Goal: Task Accomplishment & Management: Manage account settings

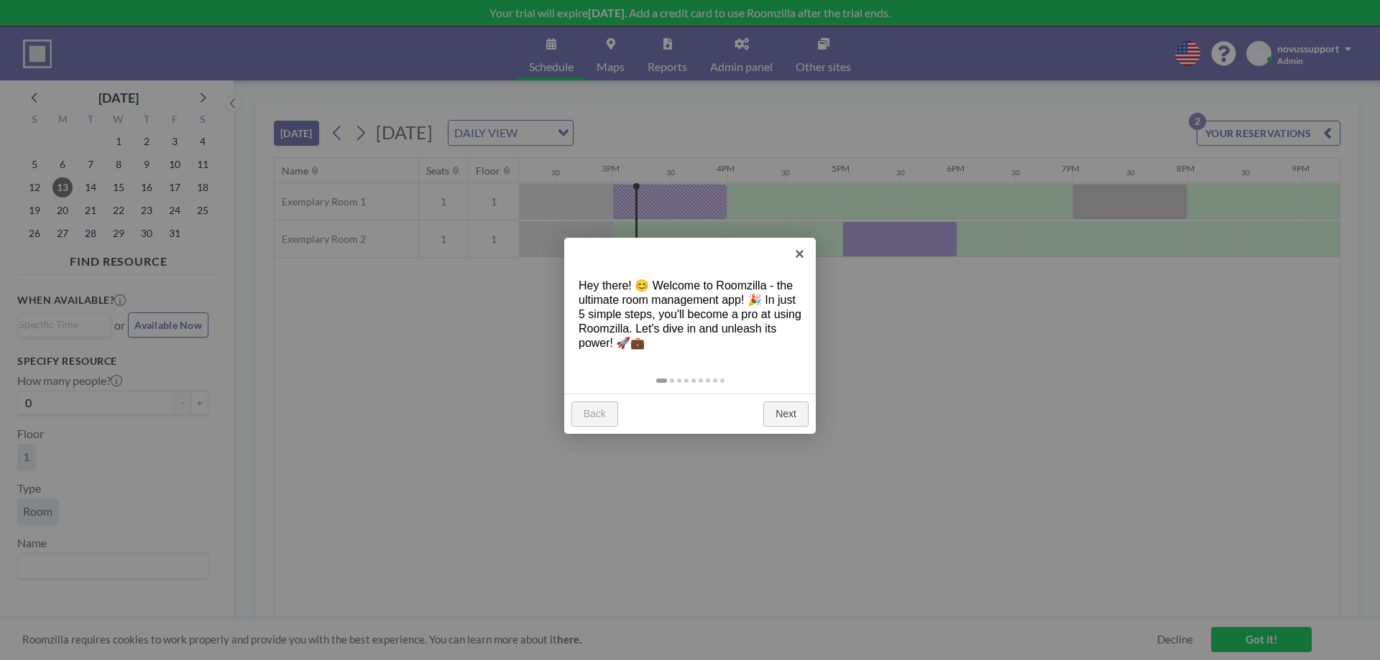
scroll to position [0, 1667]
click at [783, 418] on link "Next" at bounding box center [785, 415] width 45 height 26
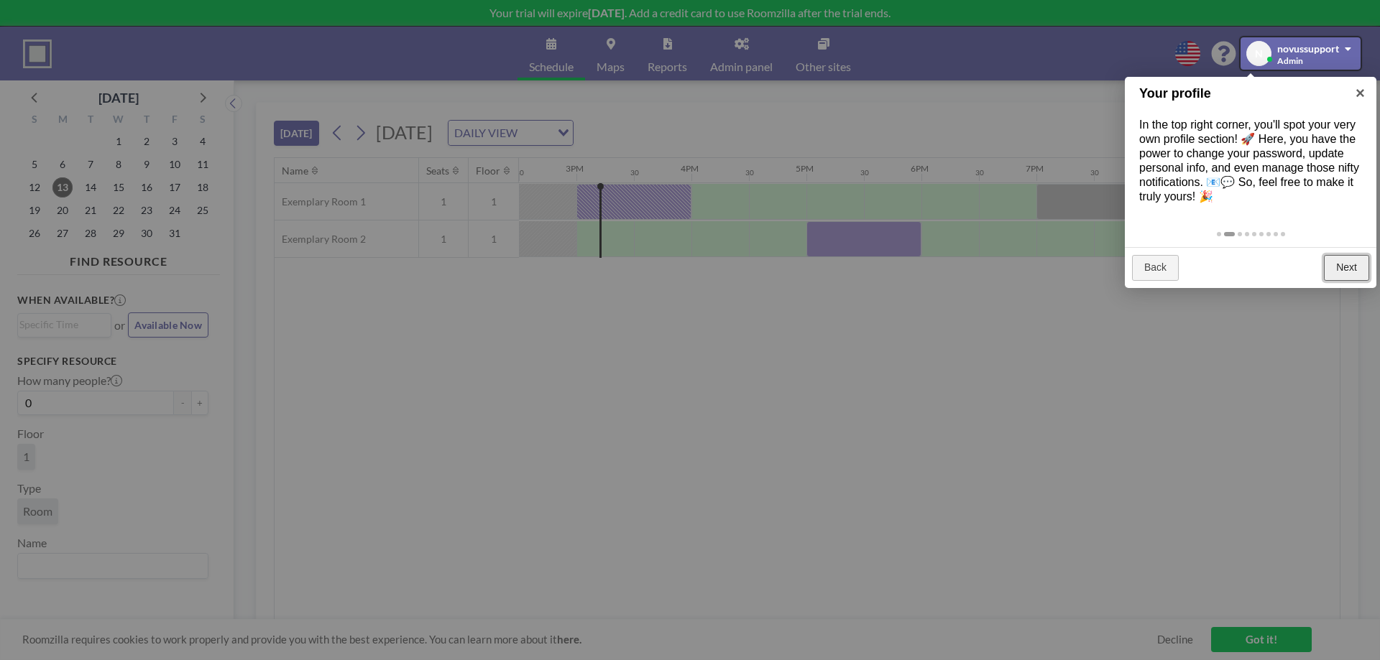
click at [1341, 275] on link "Next" at bounding box center [1346, 268] width 45 height 26
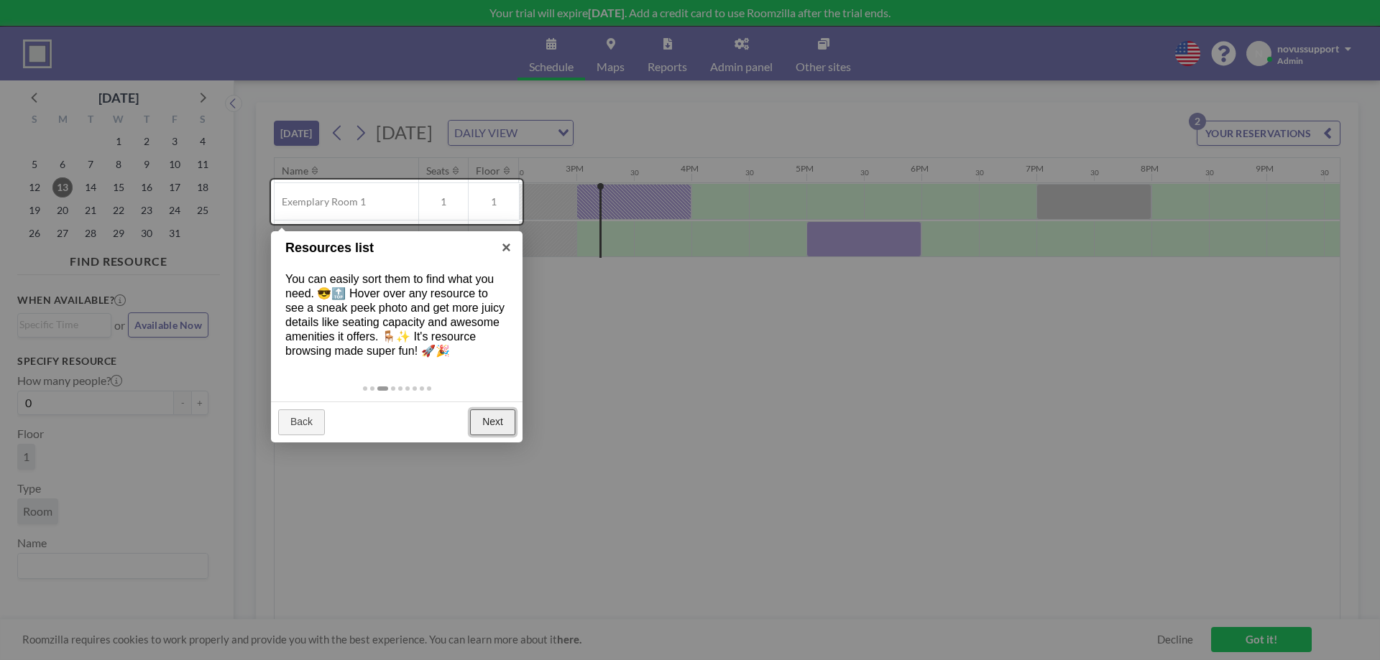
click at [501, 422] on link "Next" at bounding box center [492, 423] width 45 height 26
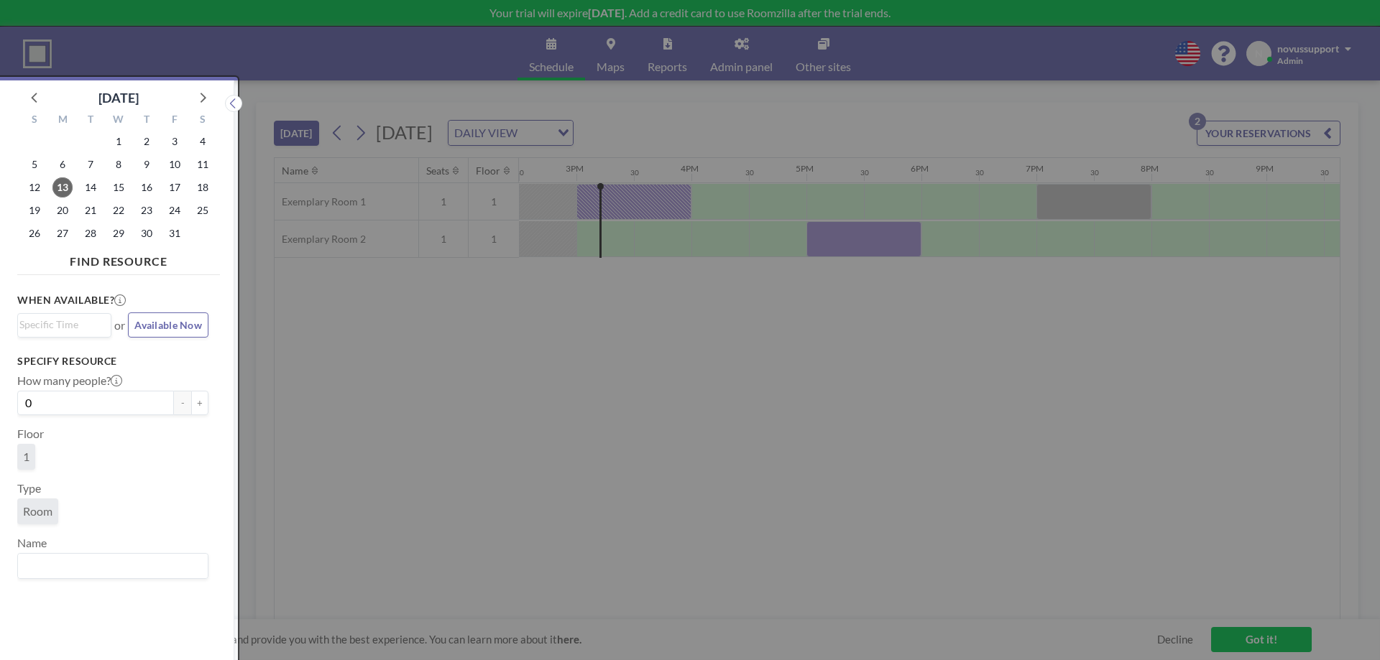
scroll to position [4, 0]
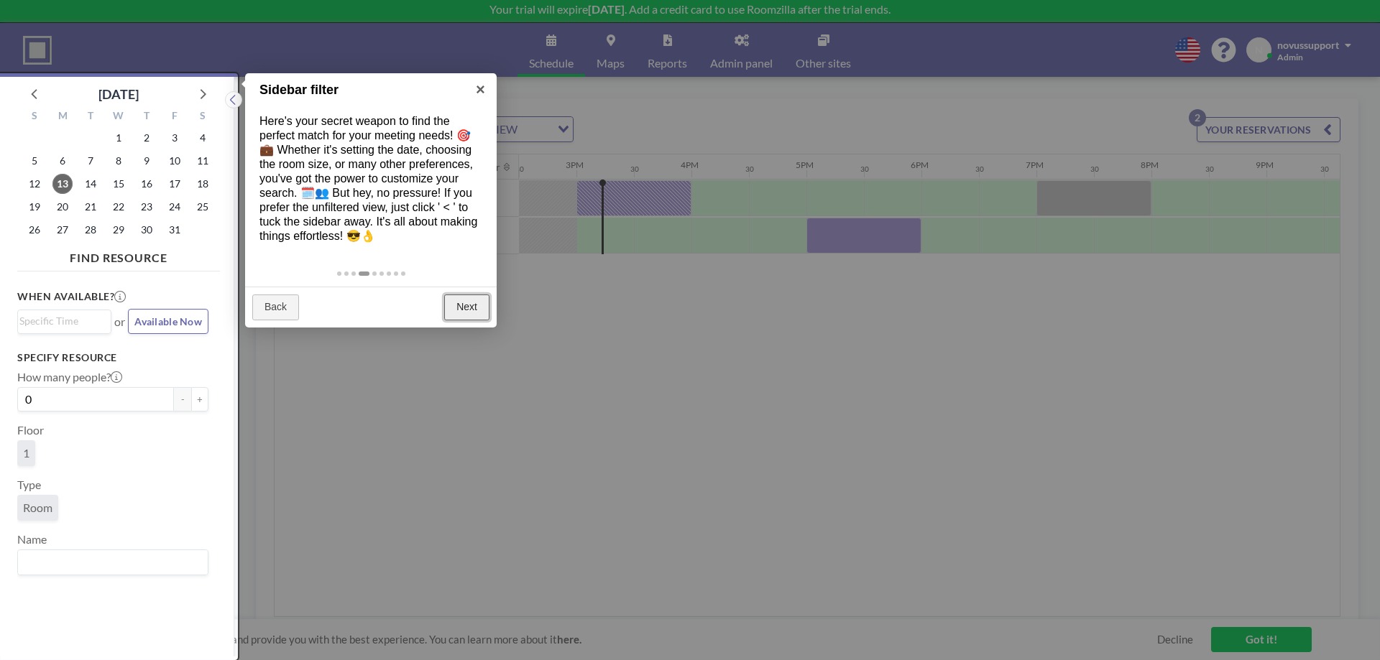
click at [464, 310] on link "Next" at bounding box center [466, 308] width 45 height 26
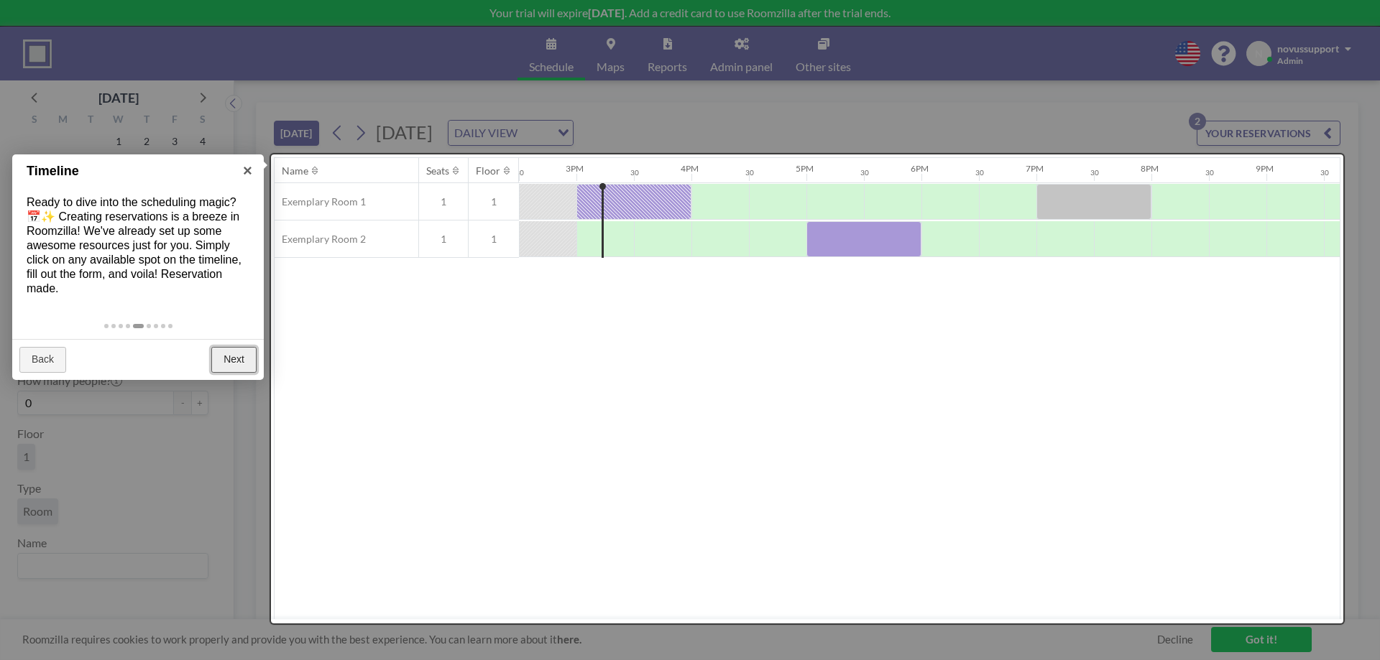
click at [230, 356] on link "Next" at bounding box center [233, 360] width 45 height 26
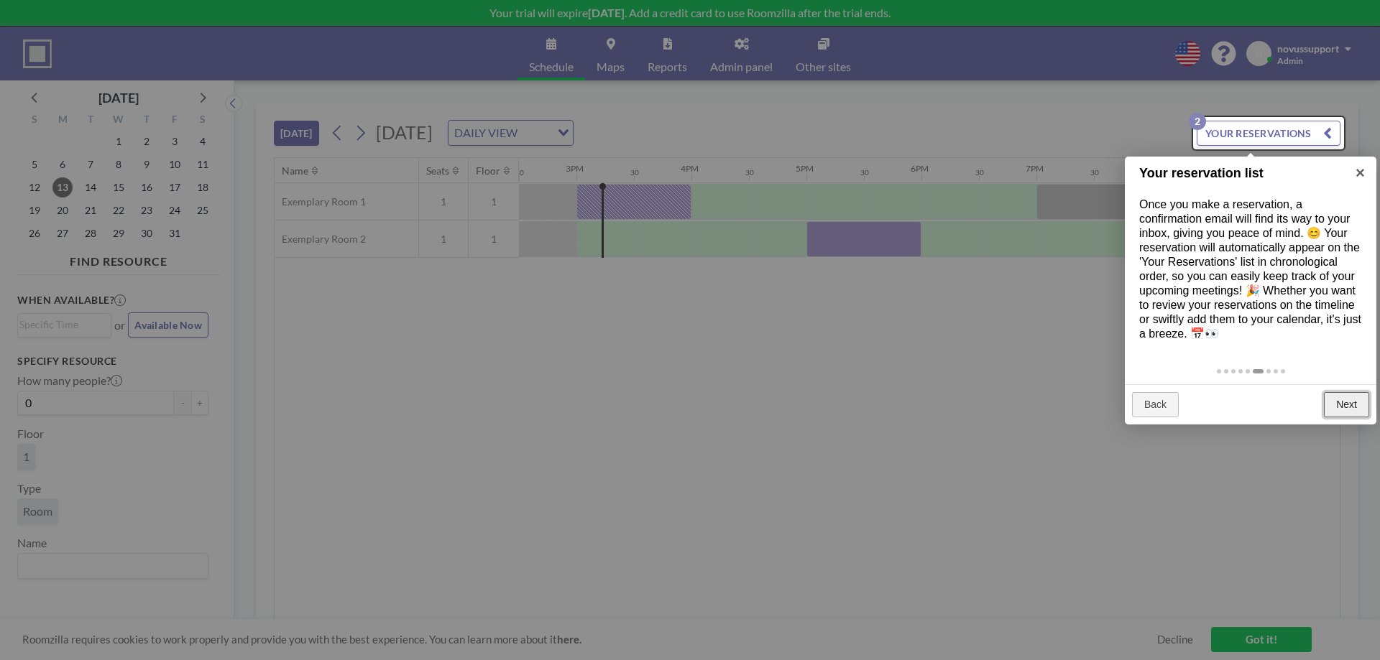
click at [1350, 407] on link "Next" at bounding box center [1346, 405] width 45 height 26
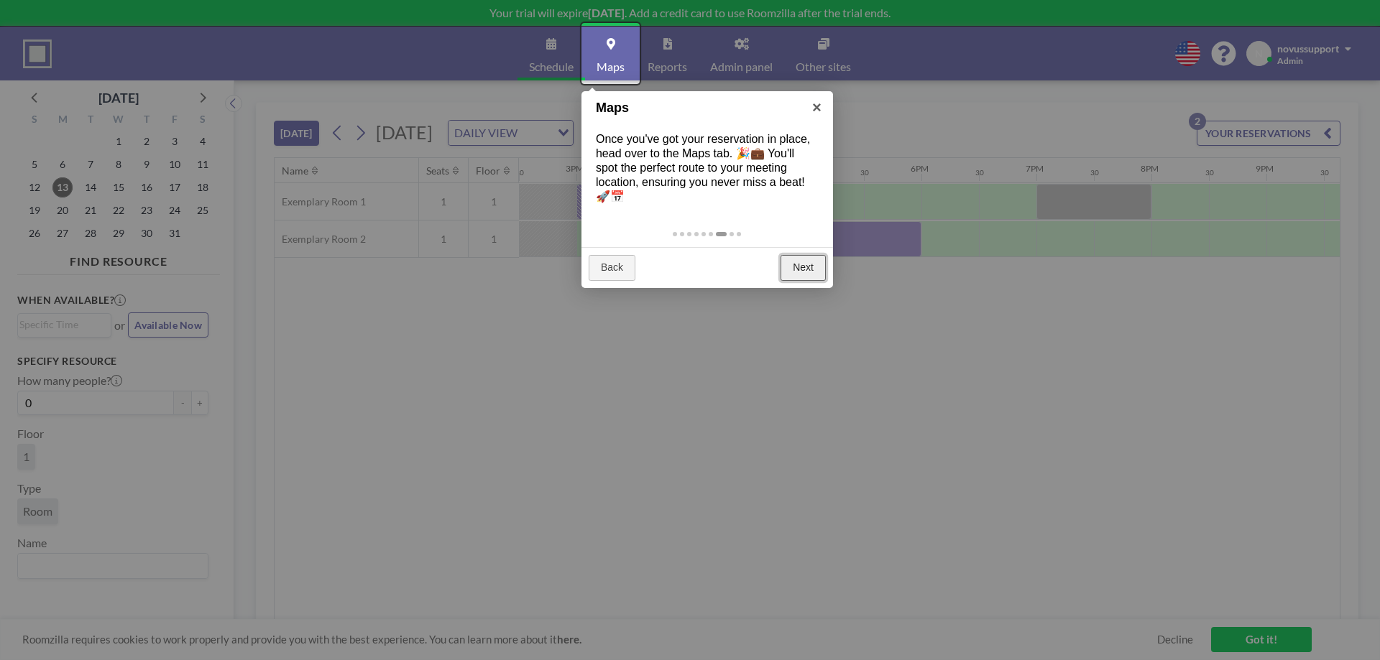
click at [796, 263] on link "Next" at bounding box center [802, 268] width 45 height 26
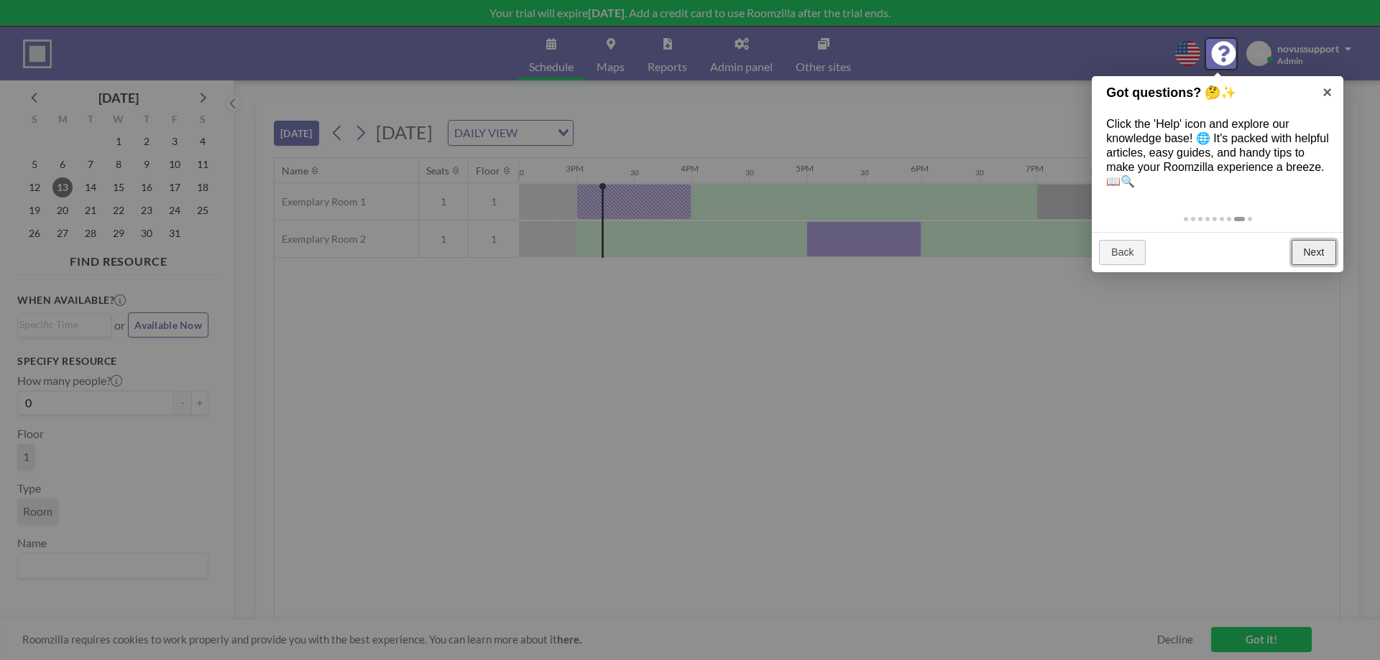
click at [1327, 252] on link "Next" at bounding box center [1313, 253] width 45 height 26
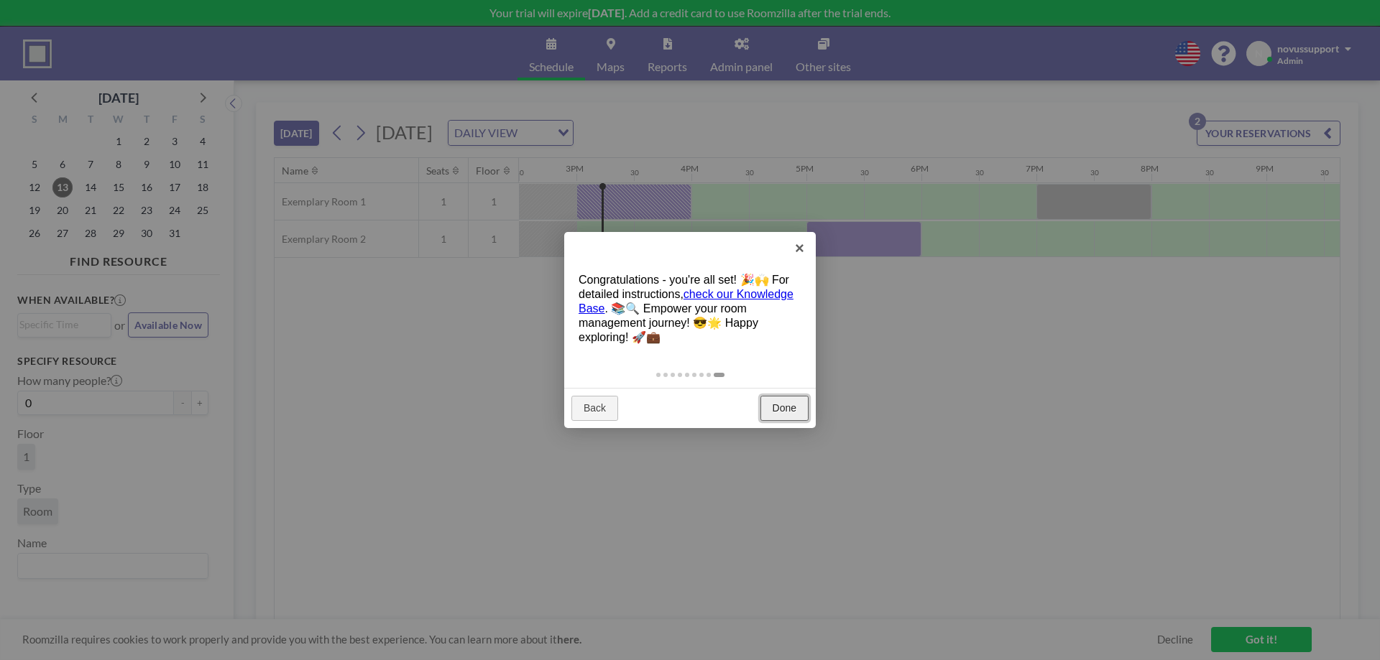
click at [790, 402] on link "Done" at bounding box center [784, 409] width 48 height 26
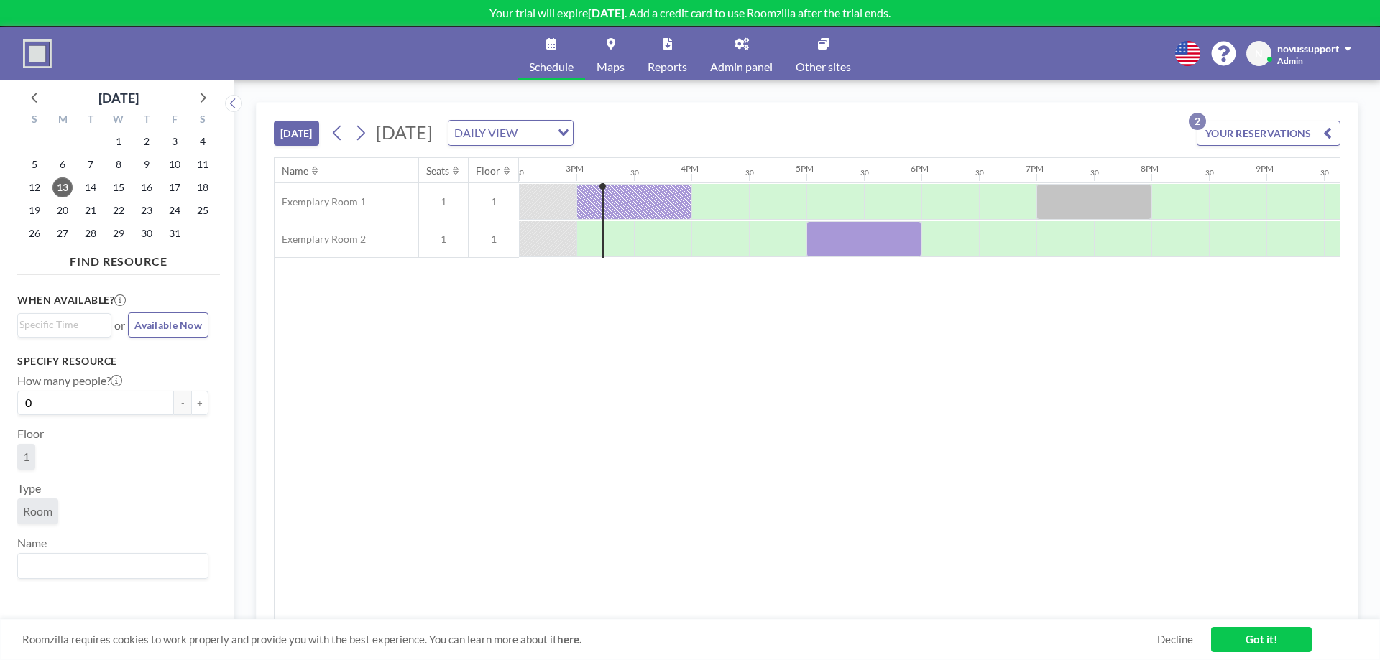
click at [758, 47] on link "Admin panel" at bounding box center [742, 54] width 86 height 54
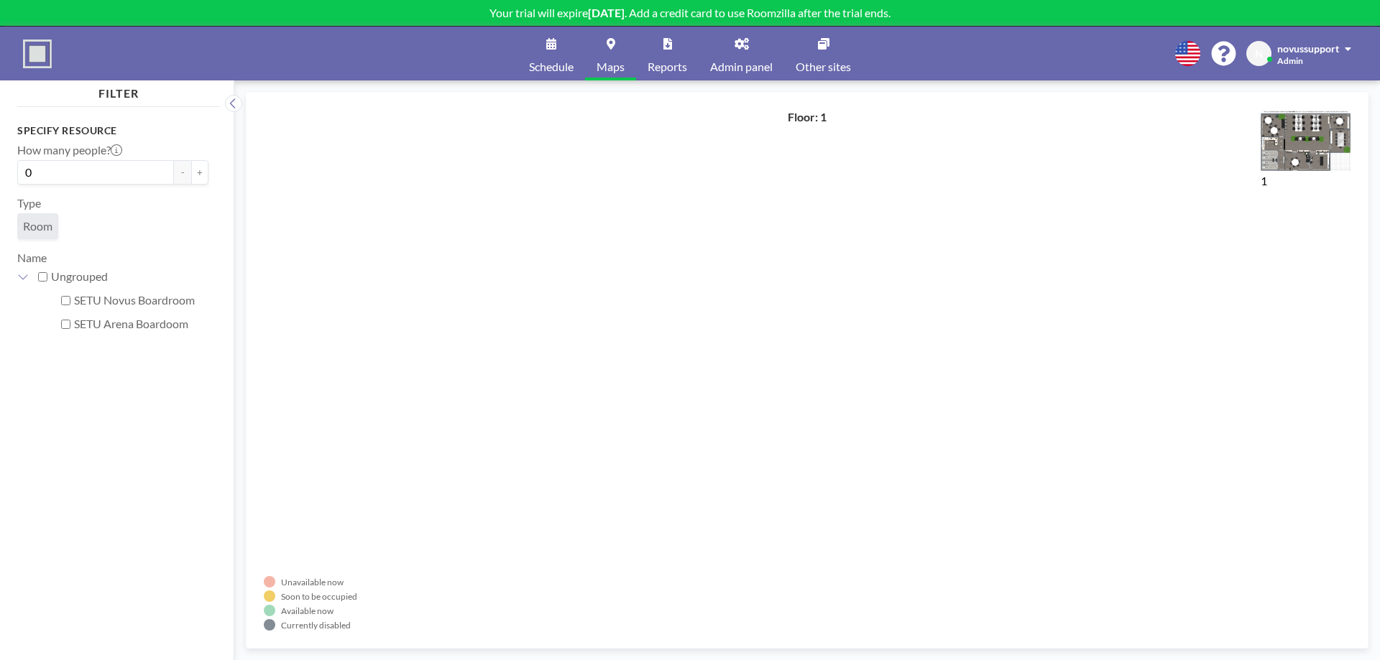
click at [551, 61] on span "Schedule" at bounding box center [551, 66] width 45 height 11
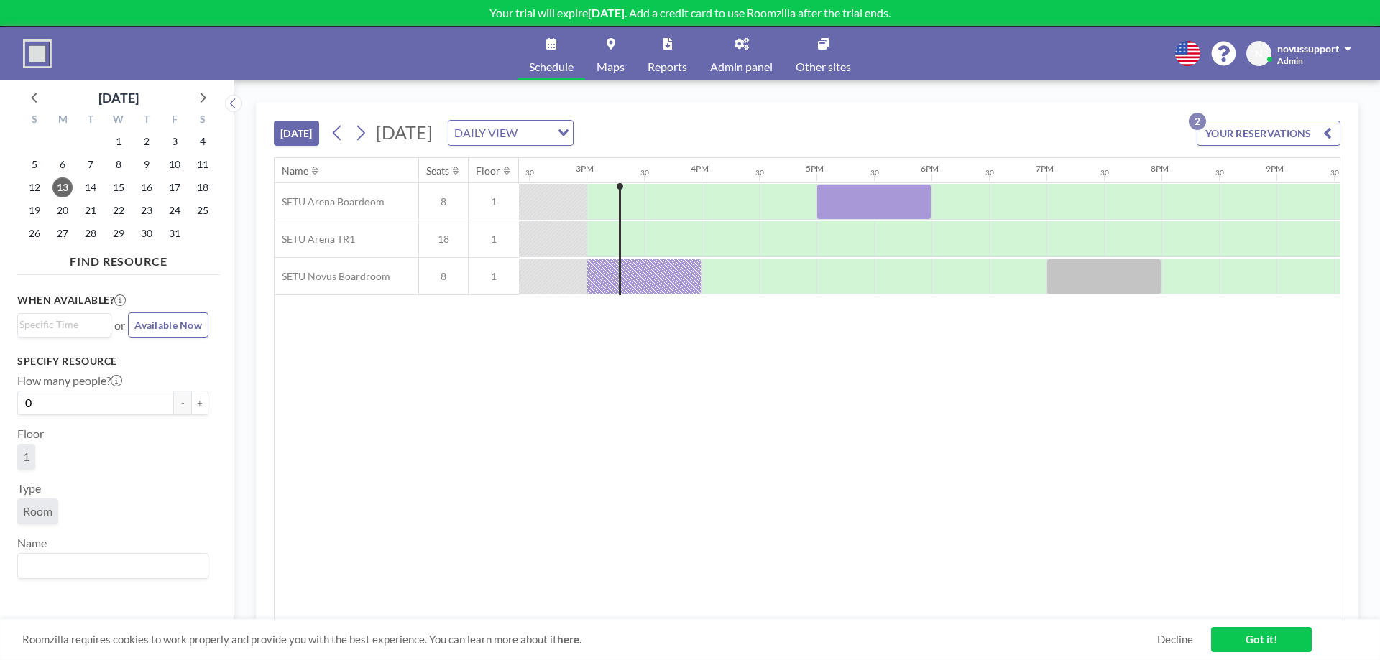
scroll to position [0, 1667]
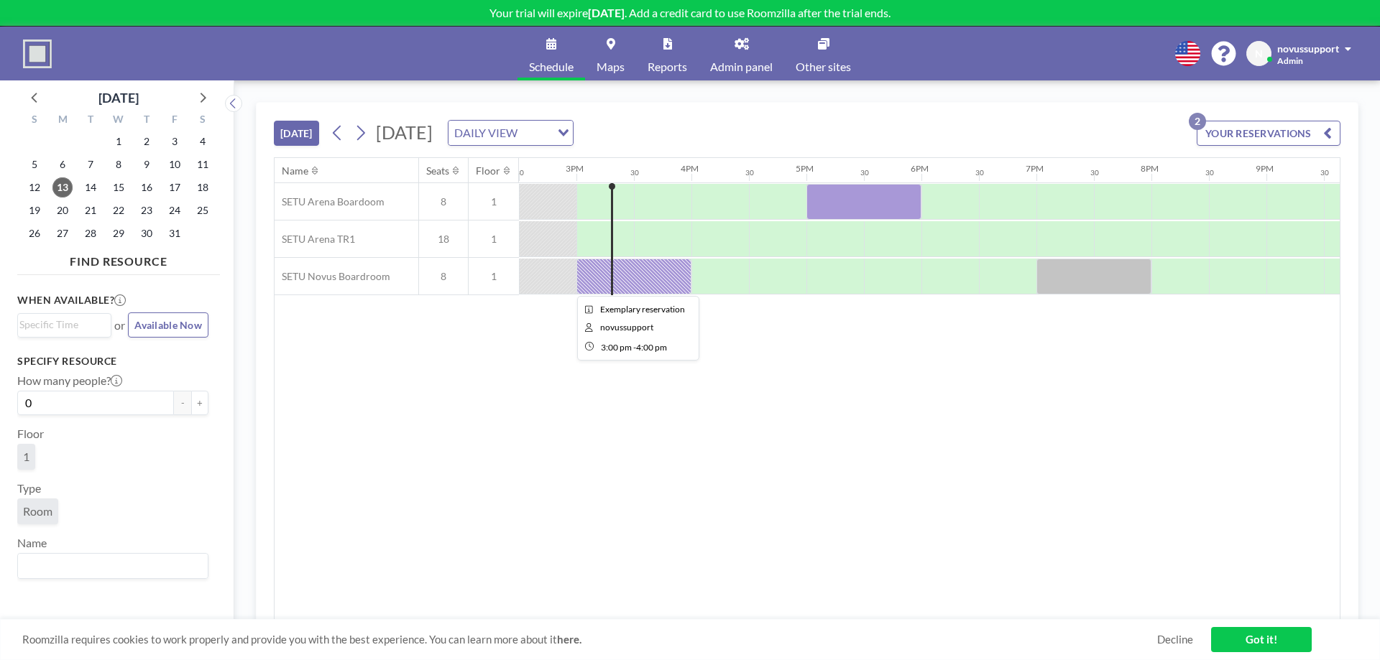
click at [642, 283] on div at bounding box center [633, 277] width 115 height 36
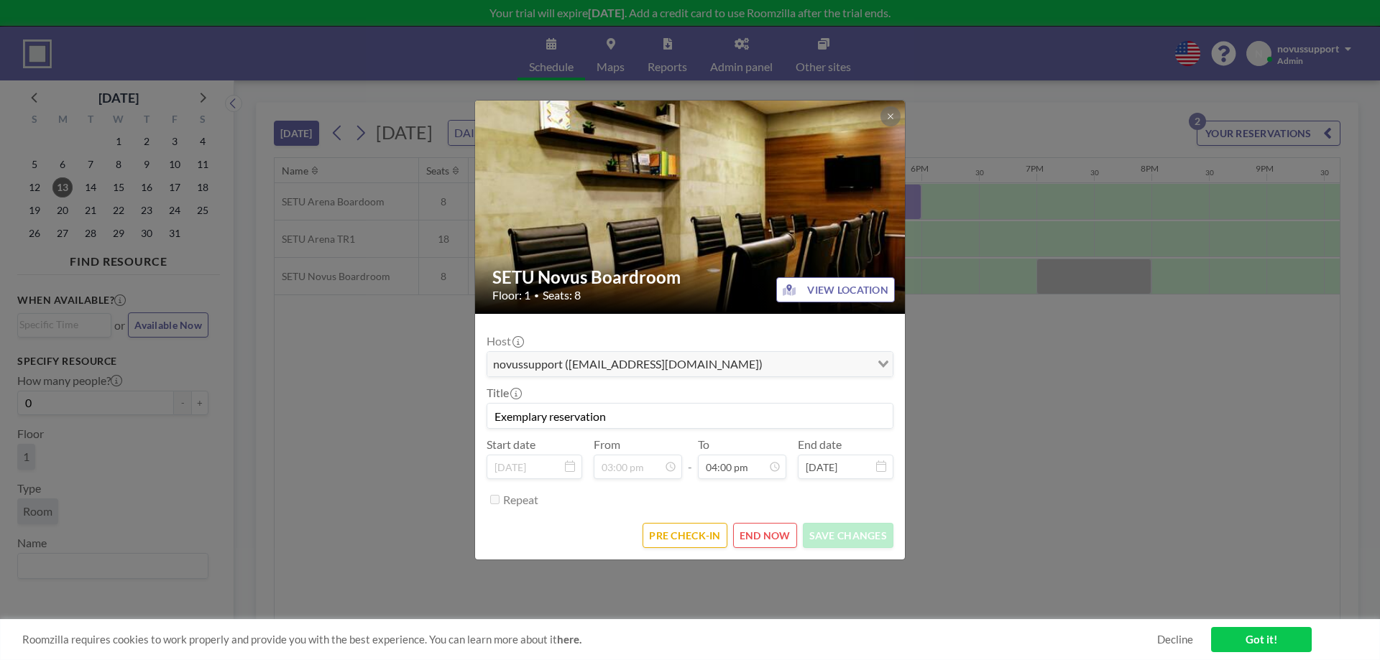
scroll to position [819, 0]
click at [761, 538] on button "END NOW" at bounding box center [765, 535] width 64 height 25
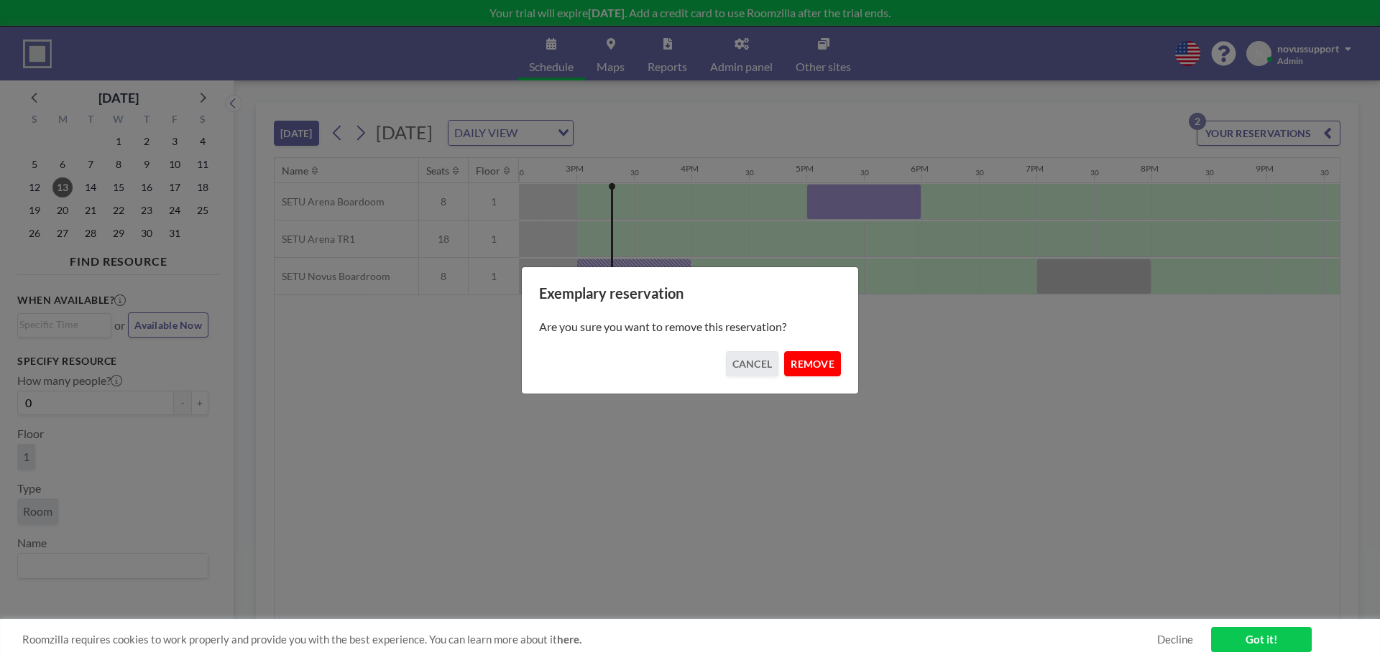
click at [802, 367] on button "REMOVE" at bounding box center [812, 363] width 57 height 25
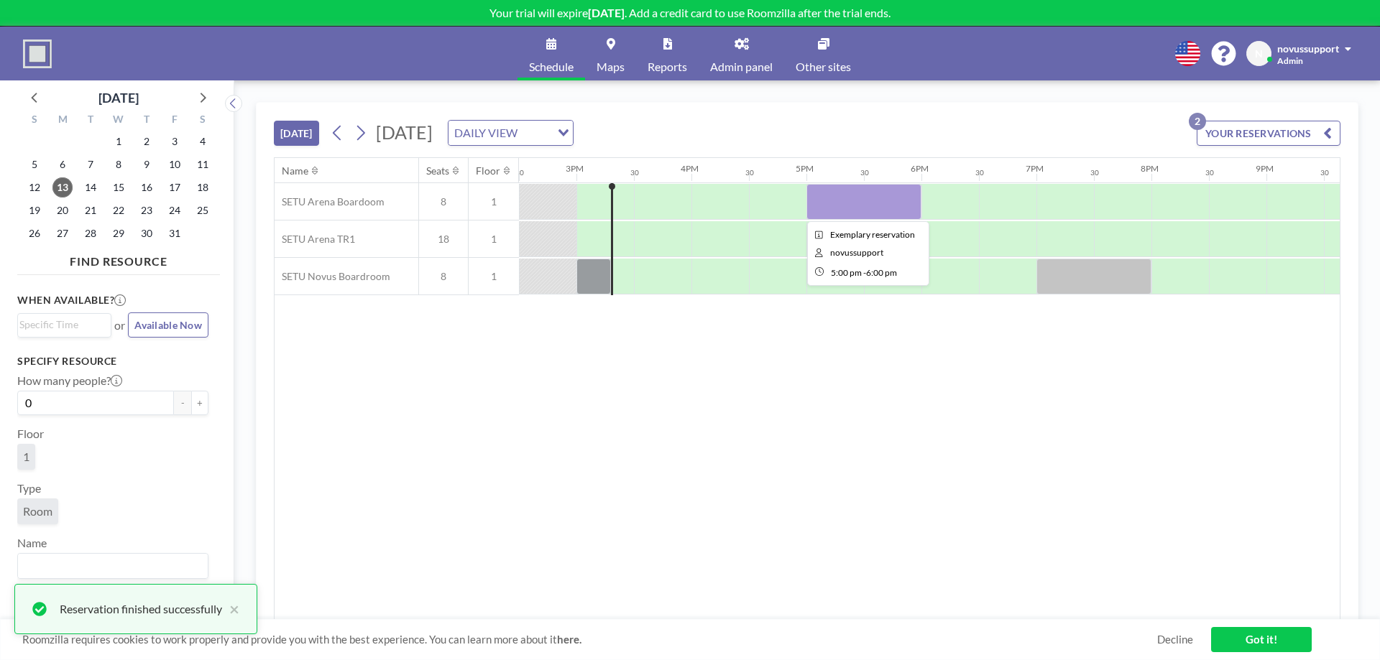
click at [880, 200] on div at bounding box center [863, 202] width 115 height 36
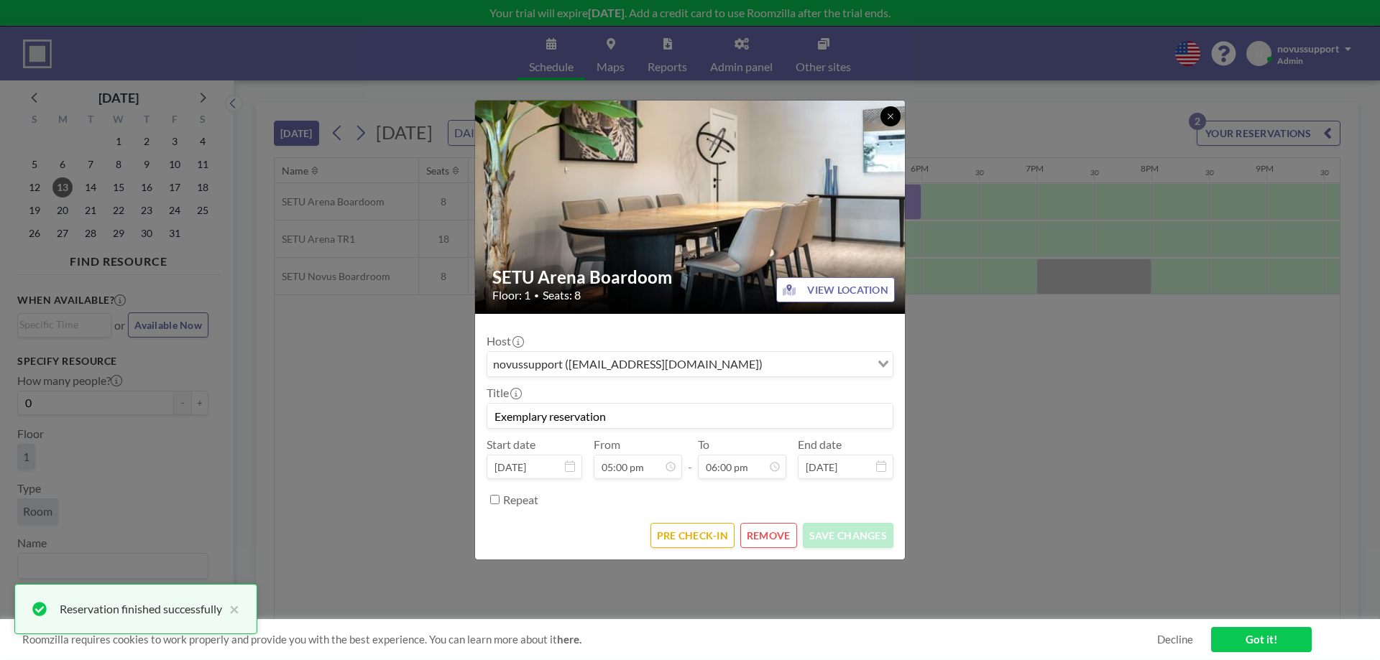
click at [888, 114] on icon at bounding box center [890, 116] width 9 height 9
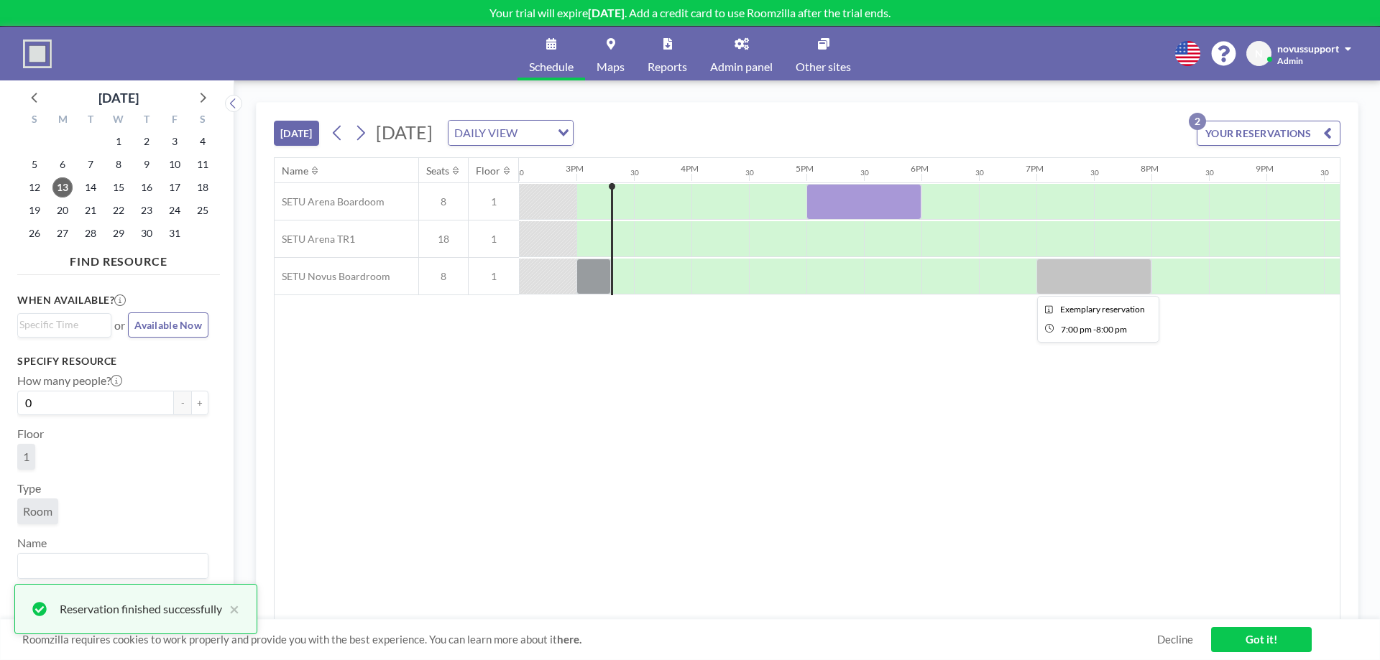
click at [1112, 293] on div at bounding box center [1093, 277] width 115 height 36
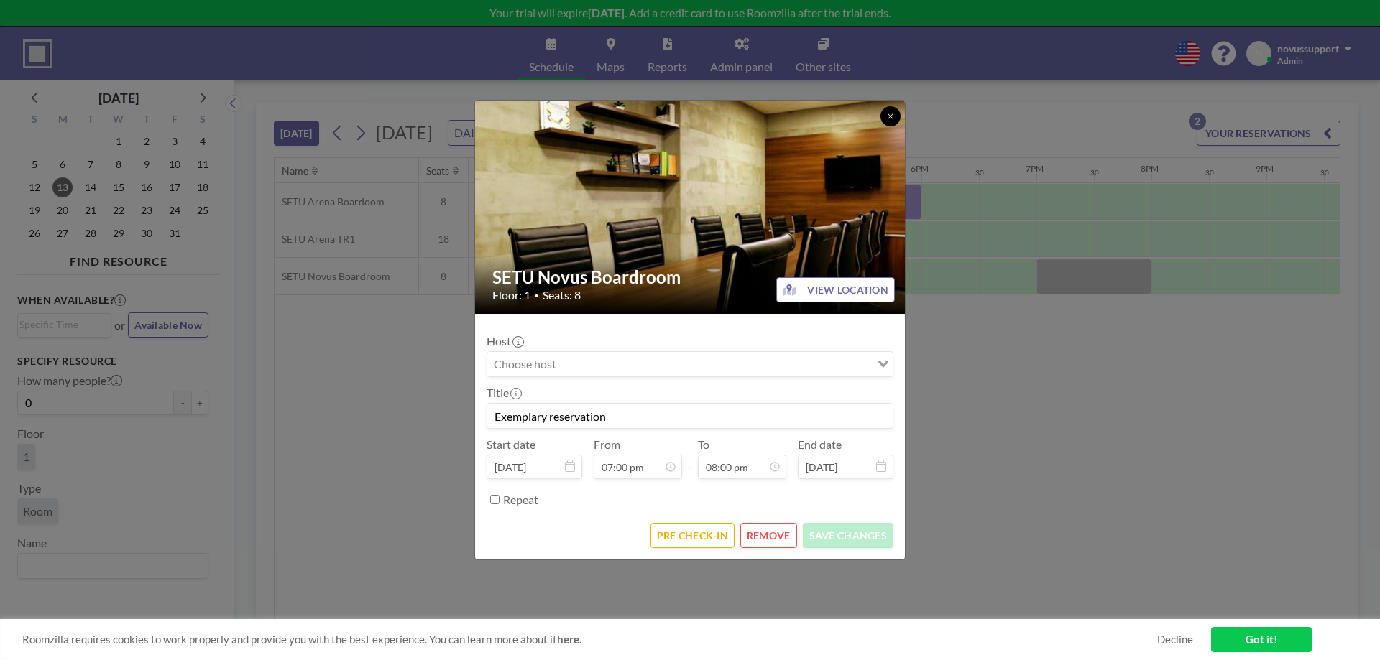
click at [890, 117] on icon at bounding box center [890, 116] width 5 height 5
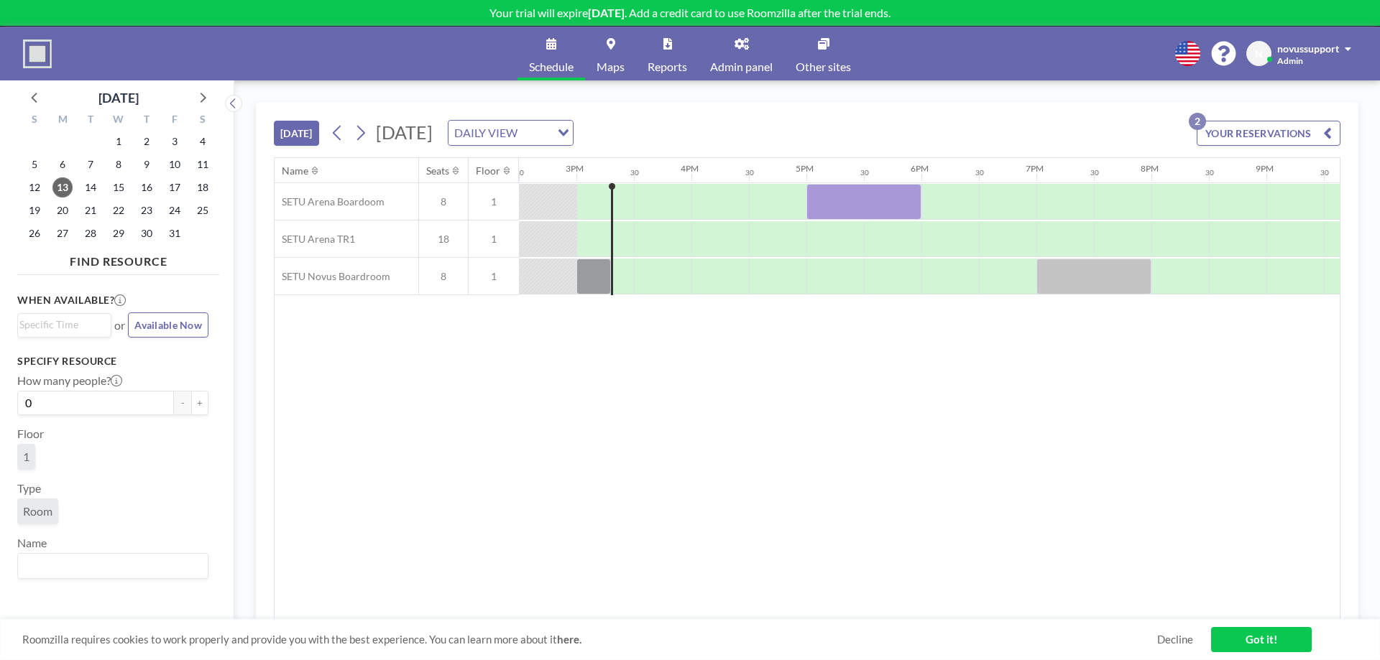
click at [890, 390] on div "Name Seats Floor 12AM 30 1AM 30 2AM 30 3AM 30 4AM 30 5AM 30 6AM 30 7AM 30 8AM 3…" at bounding box center [807, 389] width 1065 height 462
click at [624, 59] on link "Maps" at bounding box center [610, 54] width 51 height 54
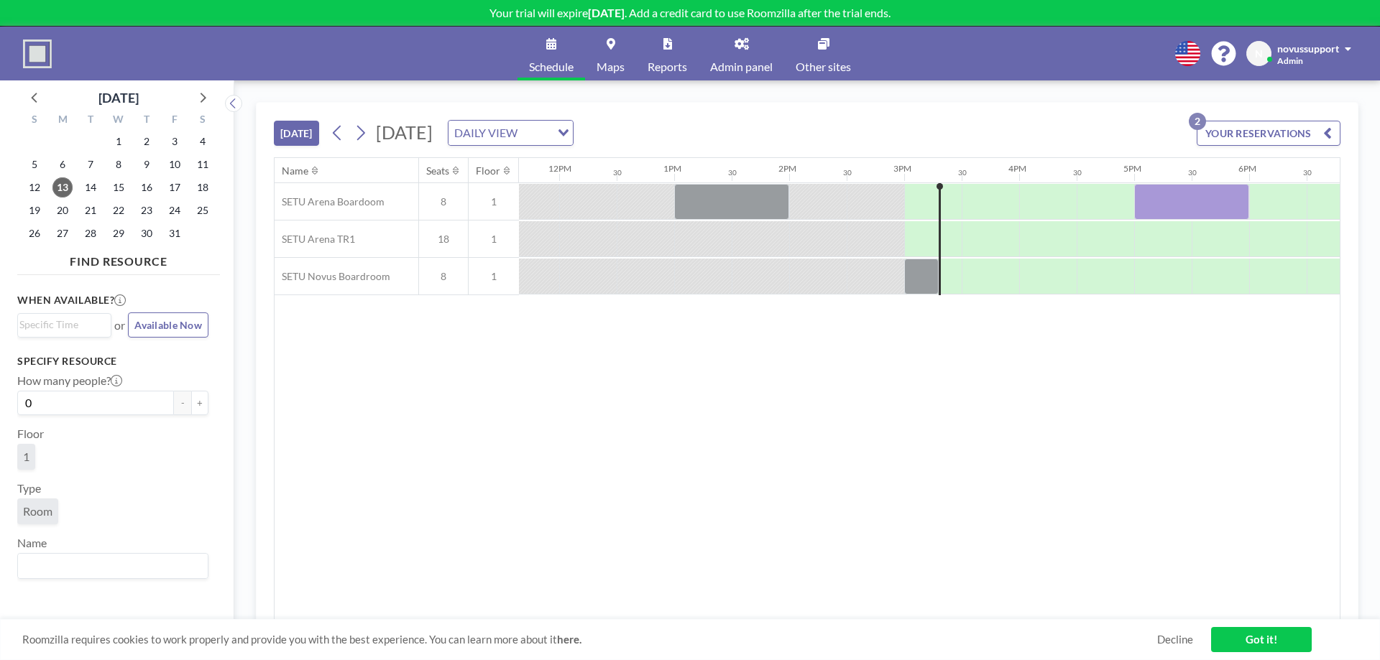
scroll to position [0, 1523]
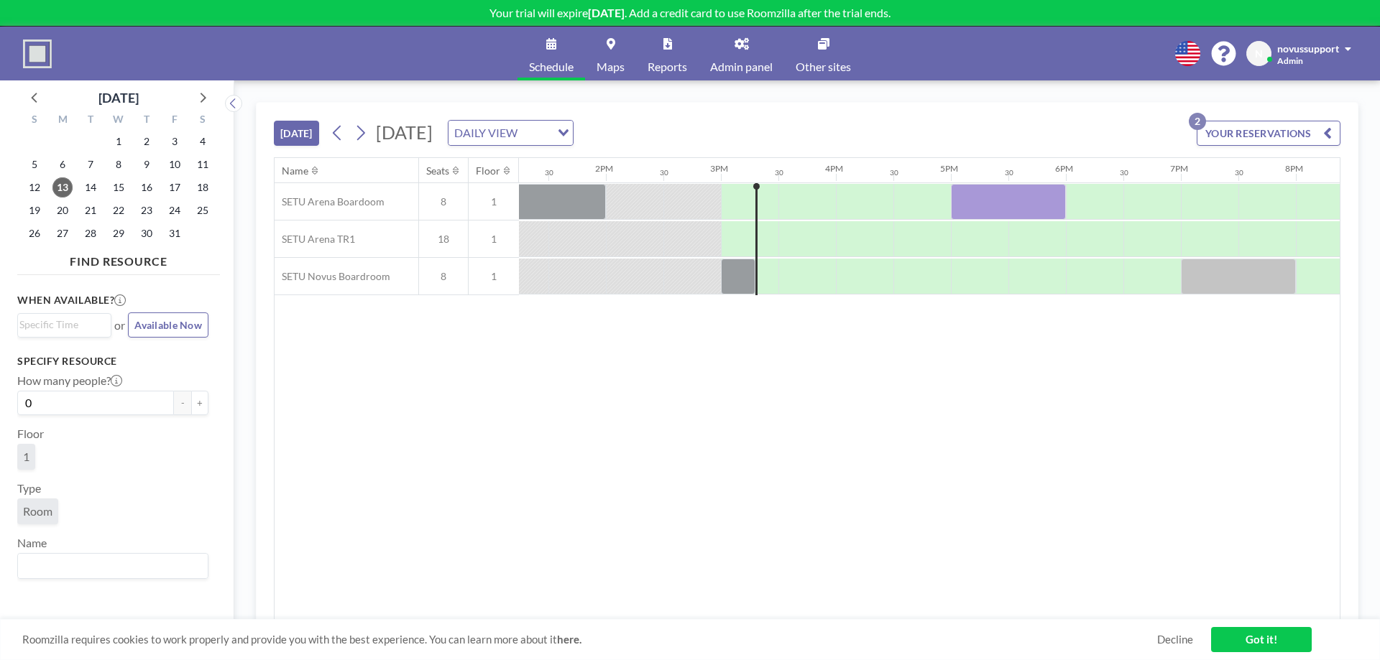
click at [761, 49] on link "Admin panel" at bounding box center [742, 54] width 86 height 54
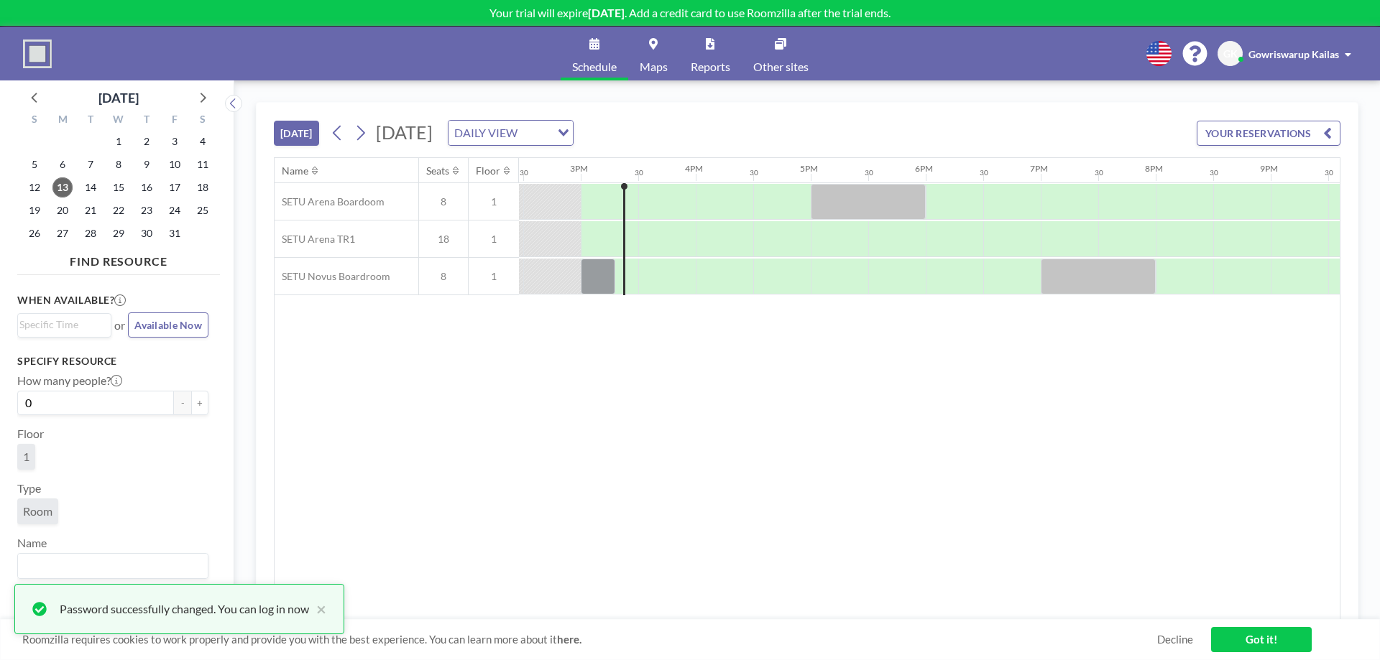
scroll to position [0, 1667]
click at [1273, 640] on link "Got it!" at bounding box center [1261, 639] width 101 height 25
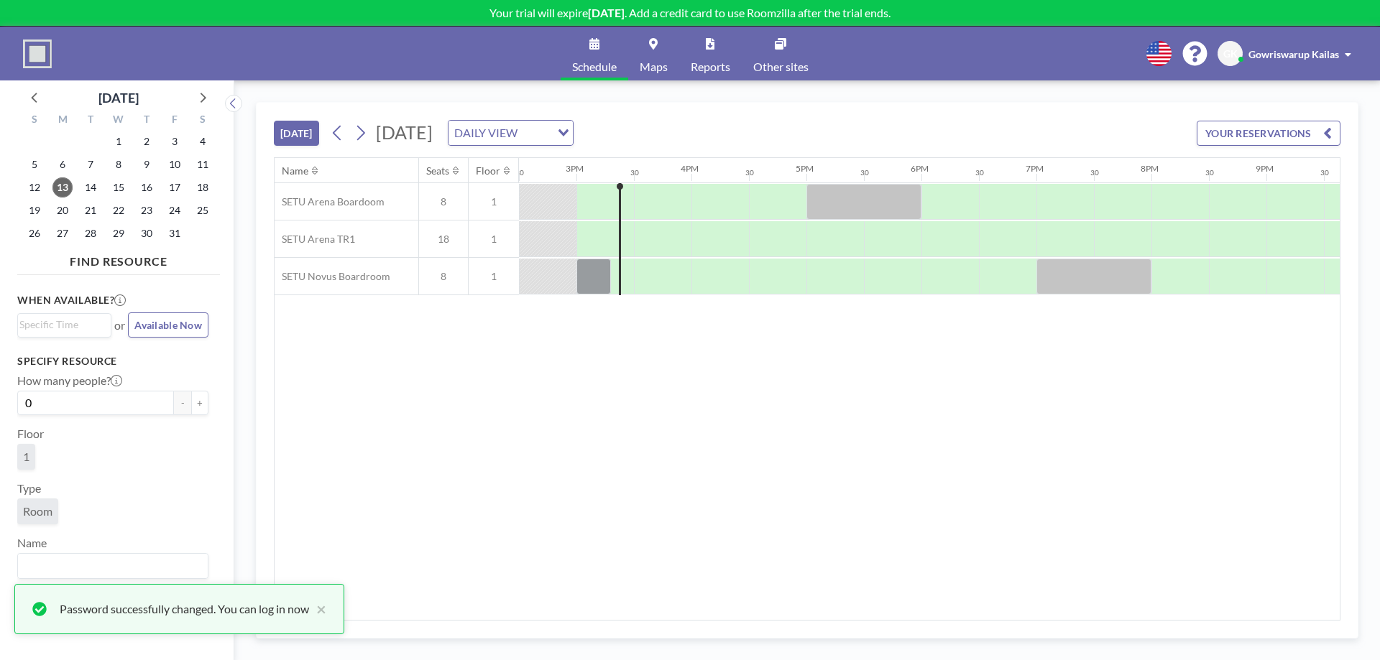
click at [1299, 51] on span "Gowriswarup Kailas" at bounding box center [1293, 54] width 91 height 12
click at [1190, 47] on icon at bounding box center [1194, 53] width 25 height 25
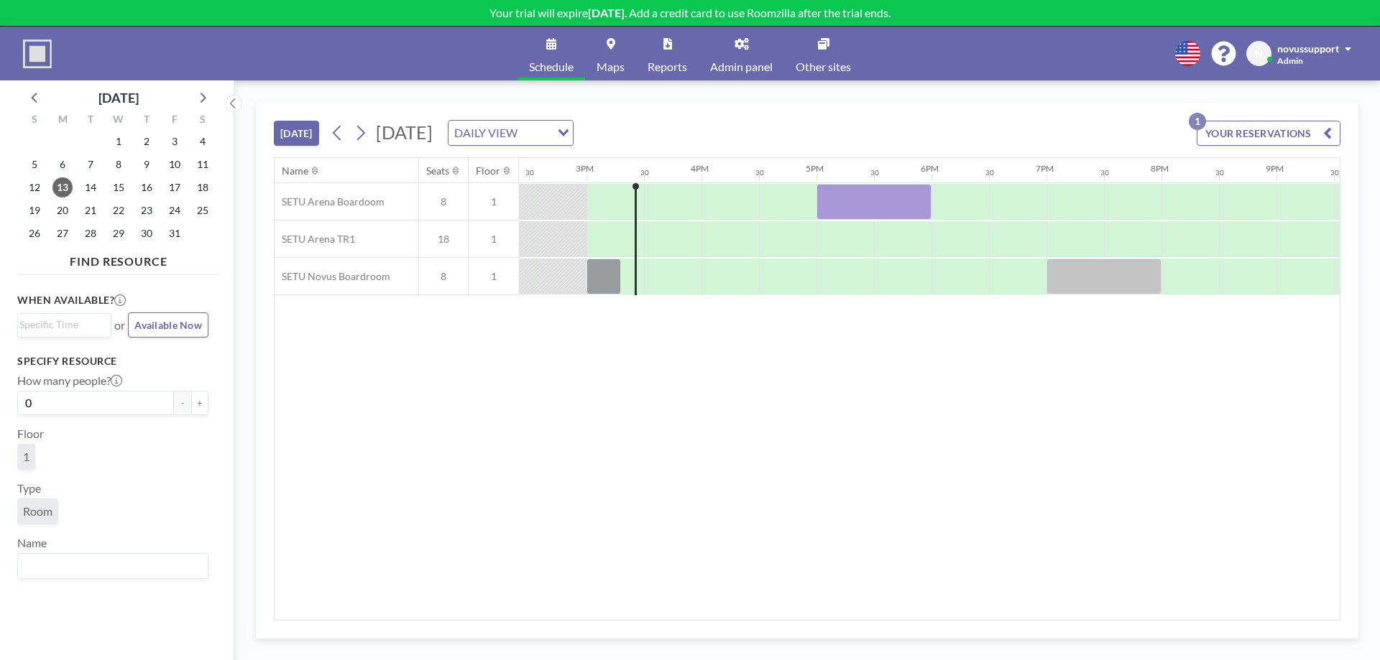
scroll to position [0, 1667]
click at [1322, 50] on span "novussupport" at bounding box center [1308, 48] width 62 height 12
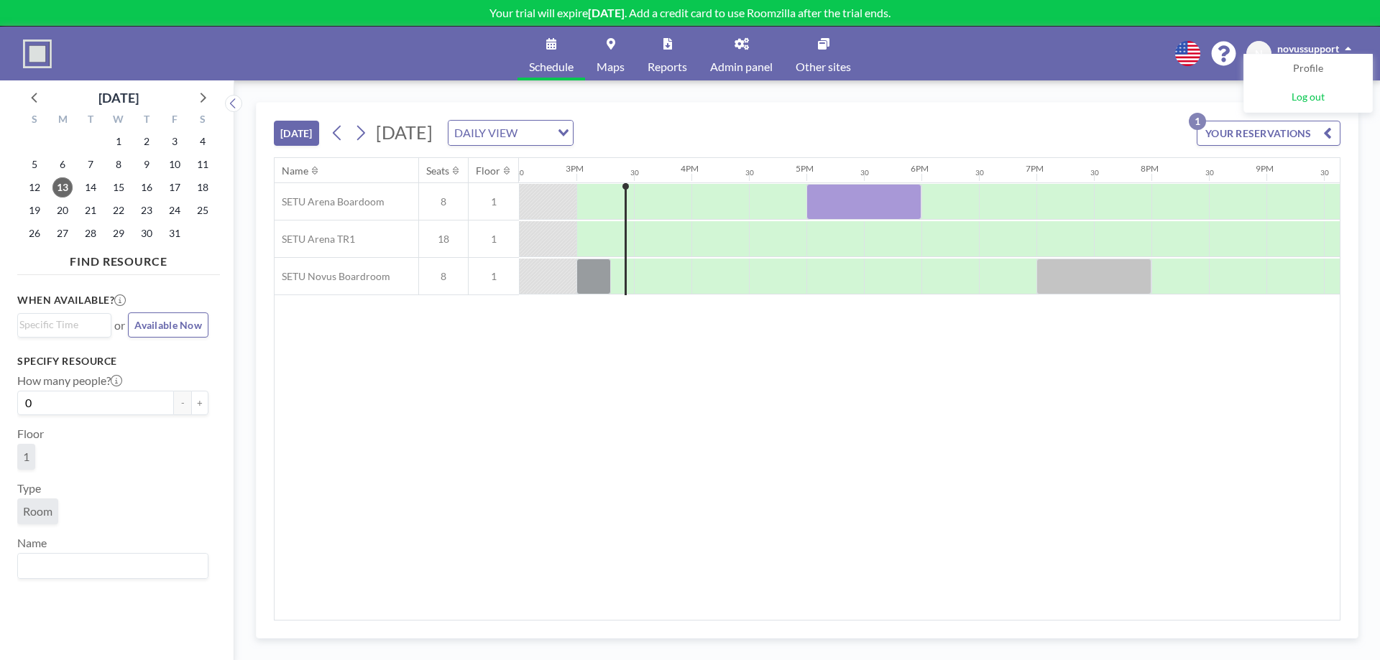
click at [1302, 100] on span "Log out" at bounding box center [1307, 98] width 33 height 14
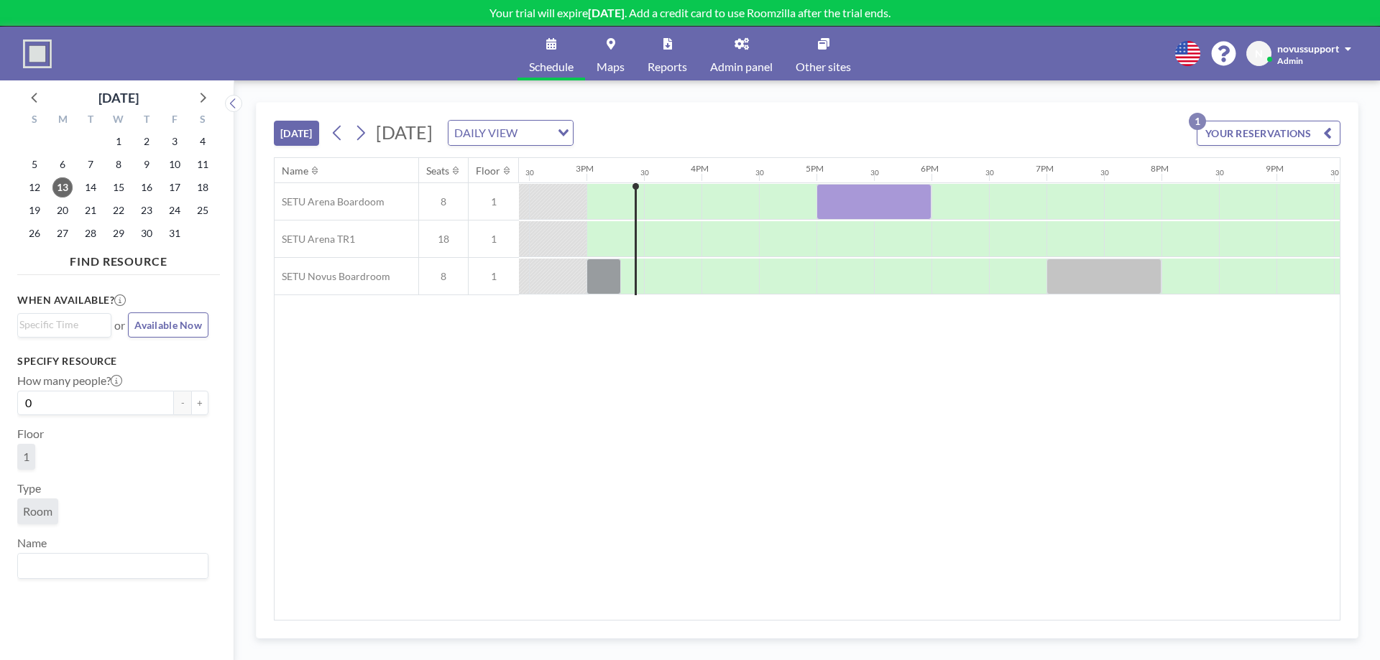
scroll to position [0, 1667]
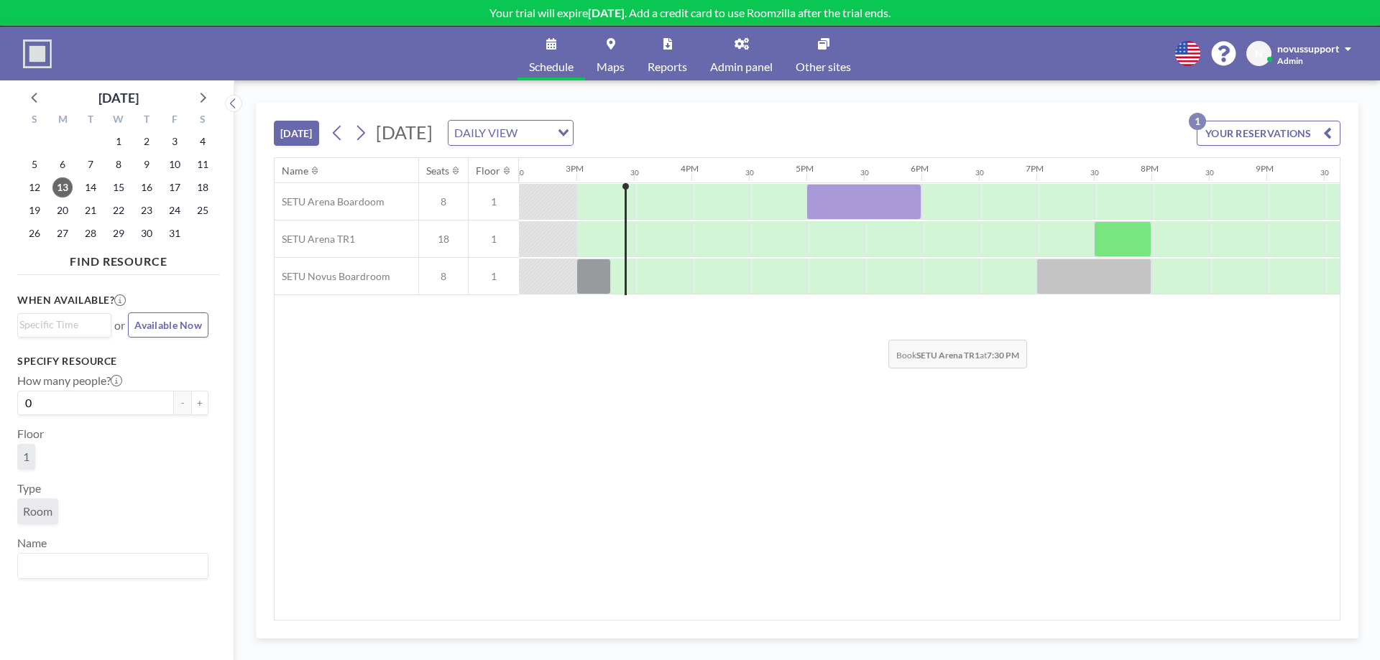
click at [875, 329] on div "Name Seats Floor 12AM 30 1AM 30 2AM 30 3AM 30 4AM 30 5AM 30 6AM 30 7AM 30 8AM 3…" at bounding box center [807, 389] width 1065 height 462
click at [755, 61] on span "Admin panel" at bounding box center [741, 66] width 63 height 11
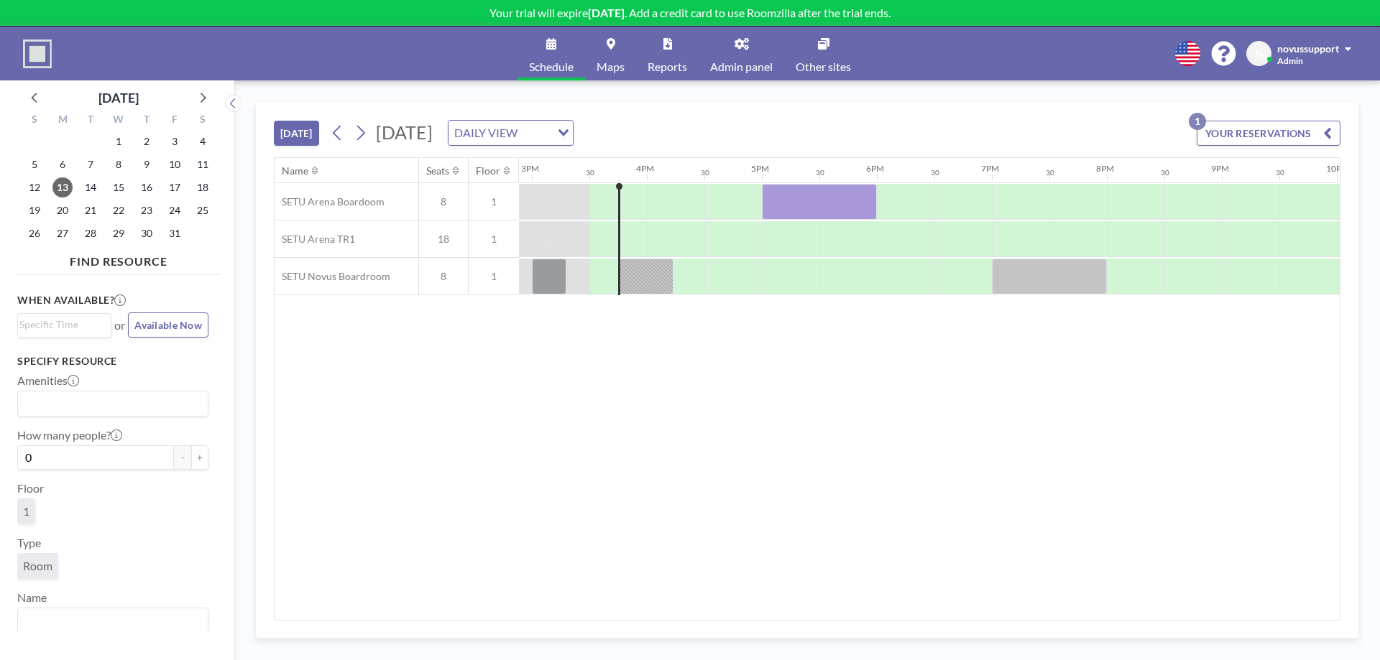
scroll to position [0, 1725]
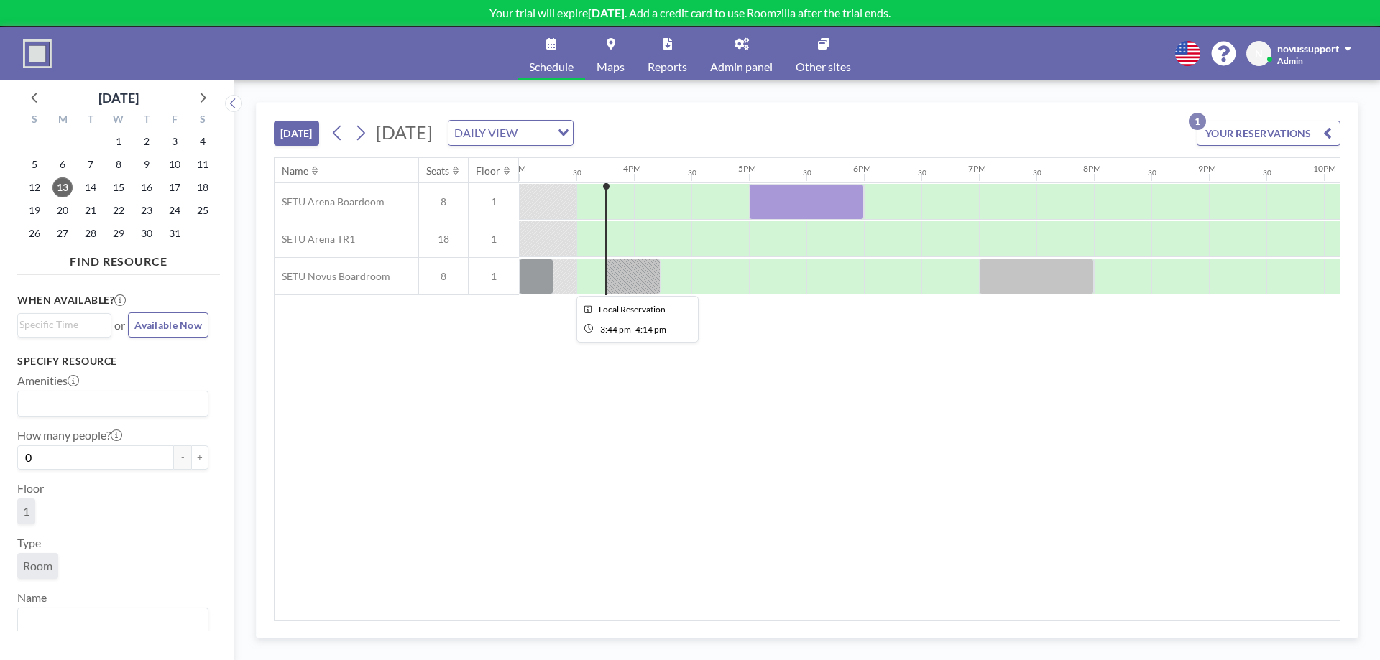
click at [640, 280] on div at bounding box center [633, 277] width 56 height 36
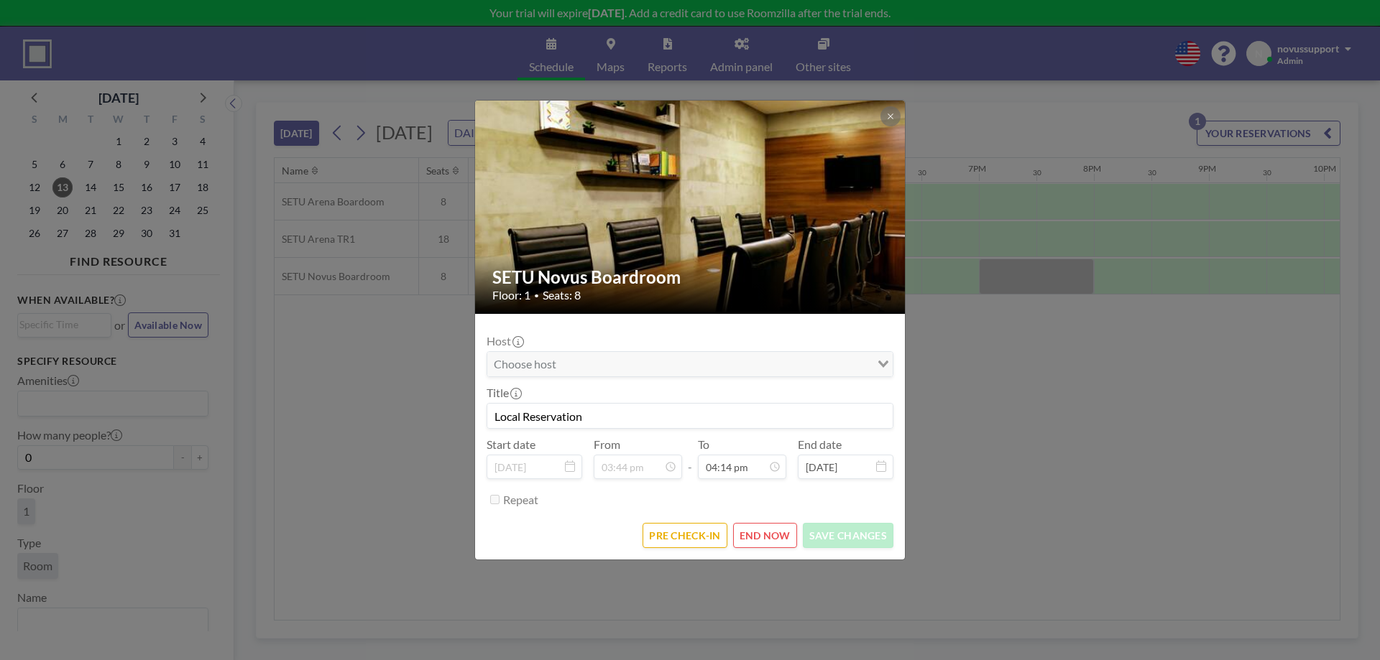
click at [771, 534] on button "END NOW" at bounding box center [765, 535] width 64 height 25
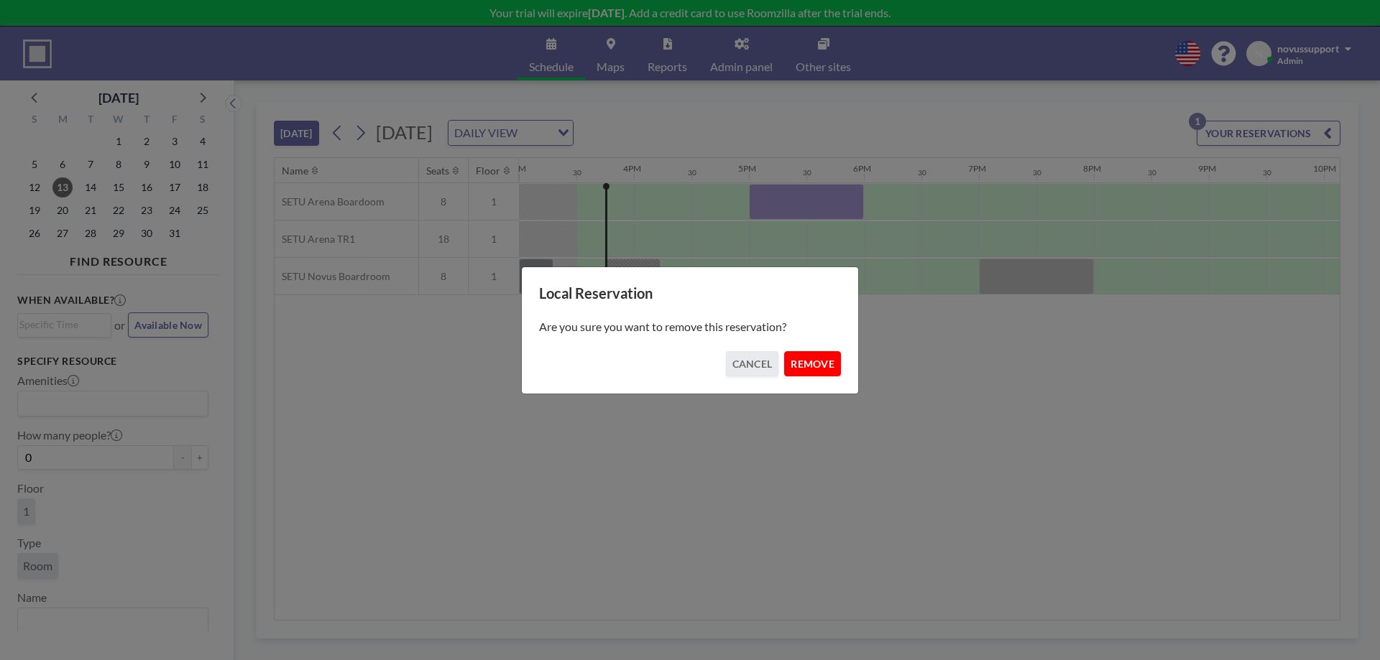
click at [805, 360] on button "REMOVE" at bounding box center [812, 363] width 57 height 25
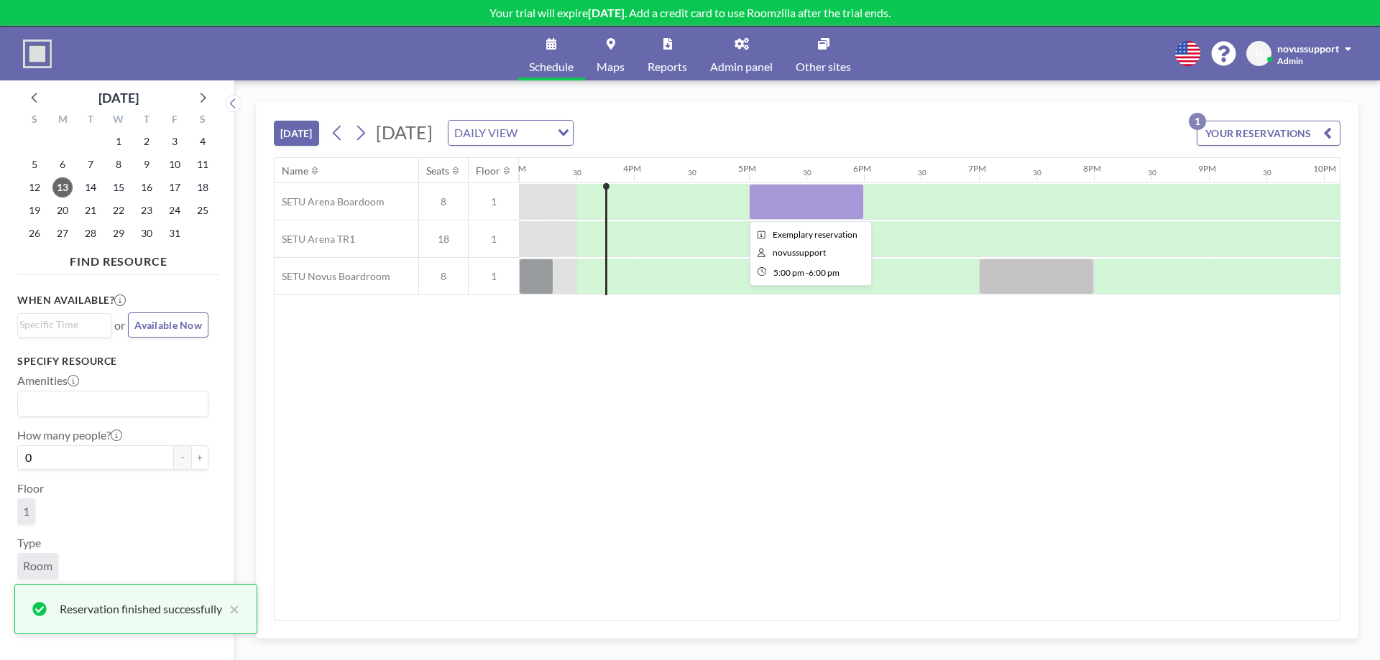
click at [800, 210] on div at bounding box center [806, 202] width 115 height 36
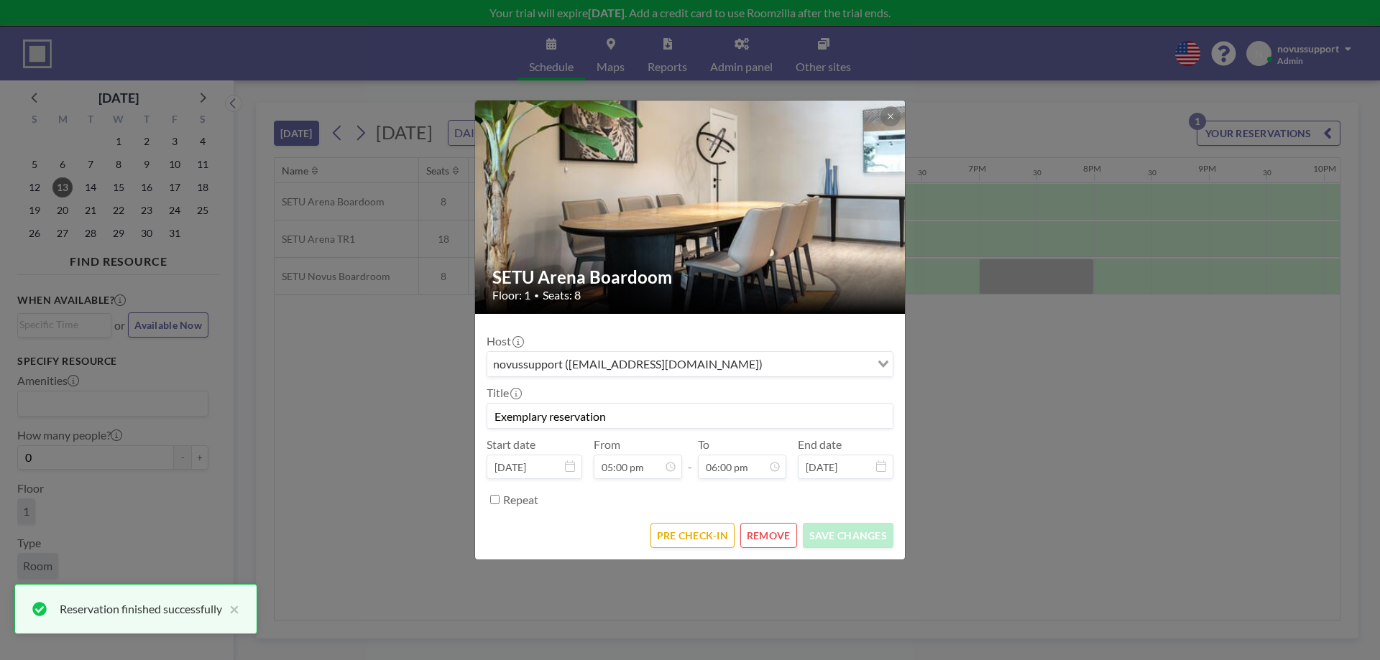
click at [775, 538] on button "REMOVE" at bounding box center [768, 535] width 57 height 25
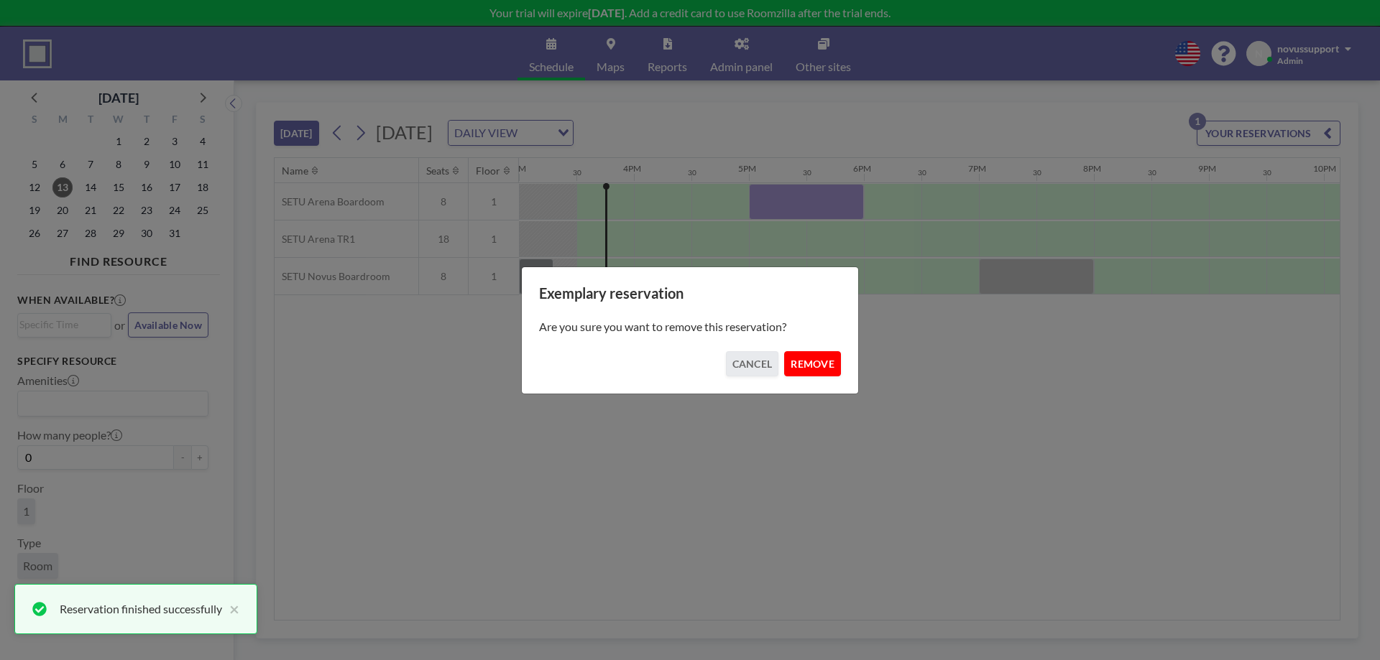
click at [813, 364] on button "REMOVE" at bounding box center [812, 363] width 57 height 25
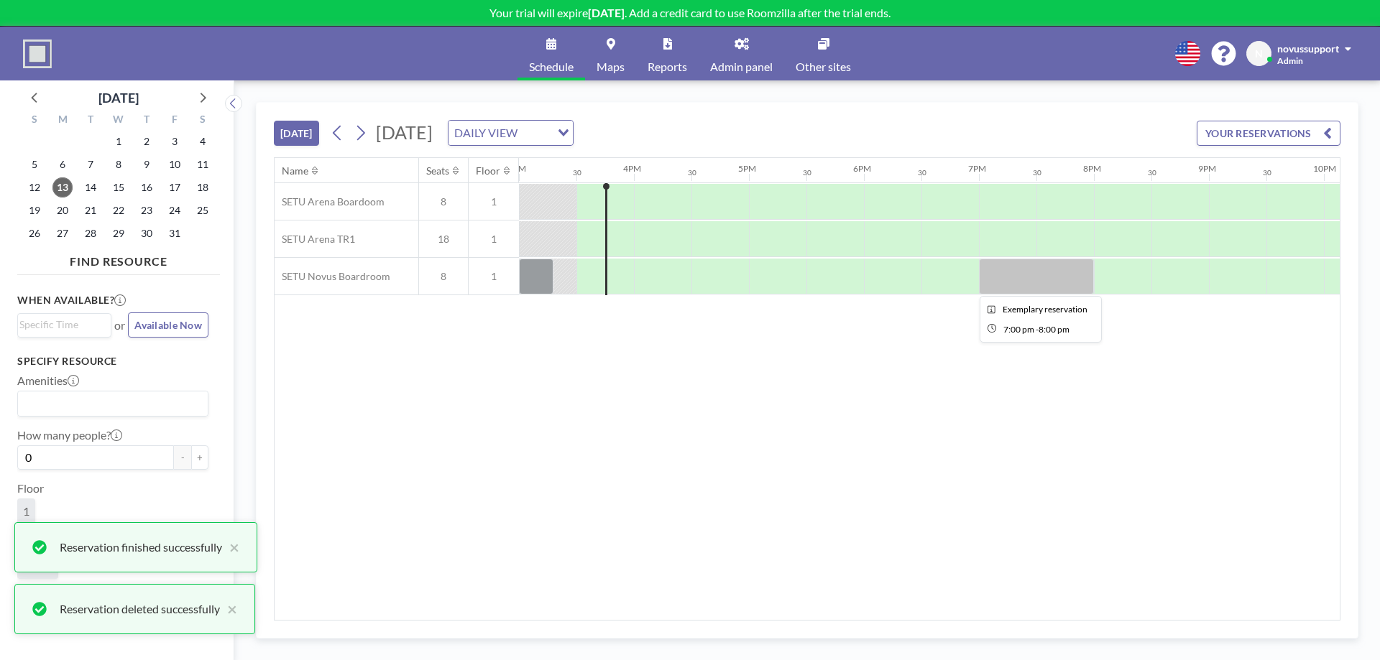
click at [1003, 288] on div at bounding box center [1036, 277] width 115 height 36
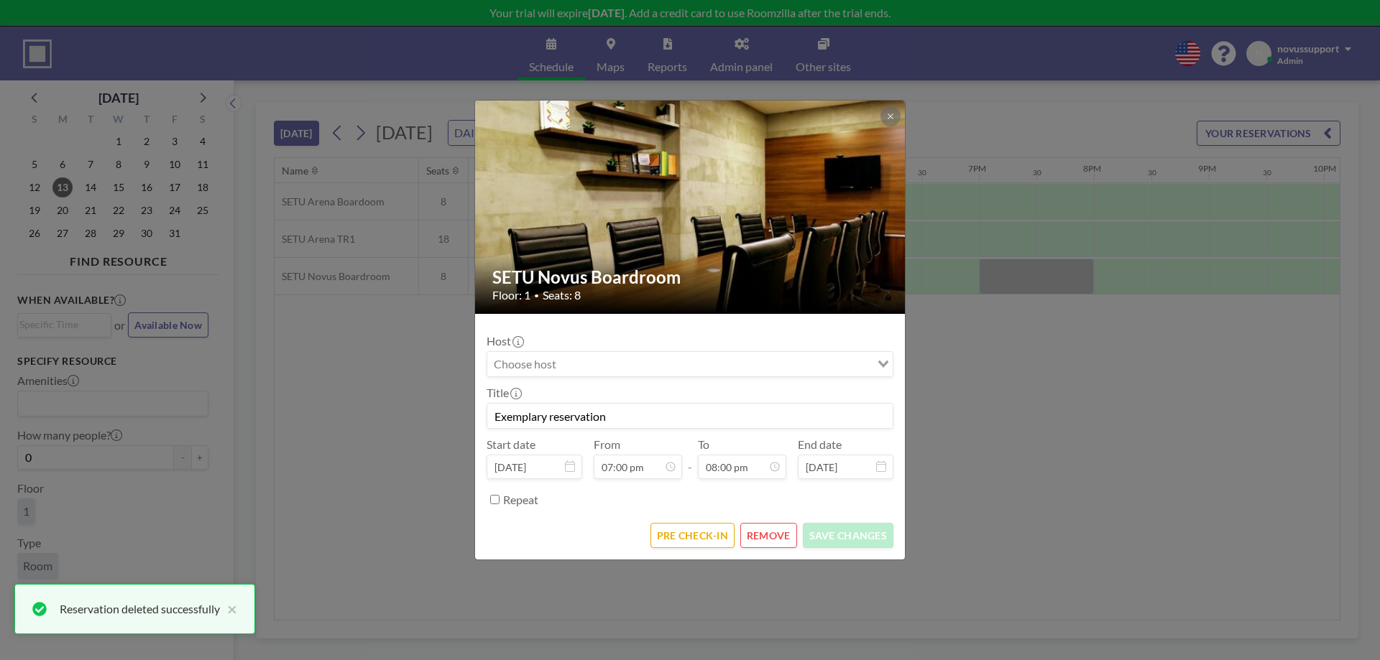
click at [775, 533] on button "REMOVE" at bounding box center [768, 535] width 57 height 25
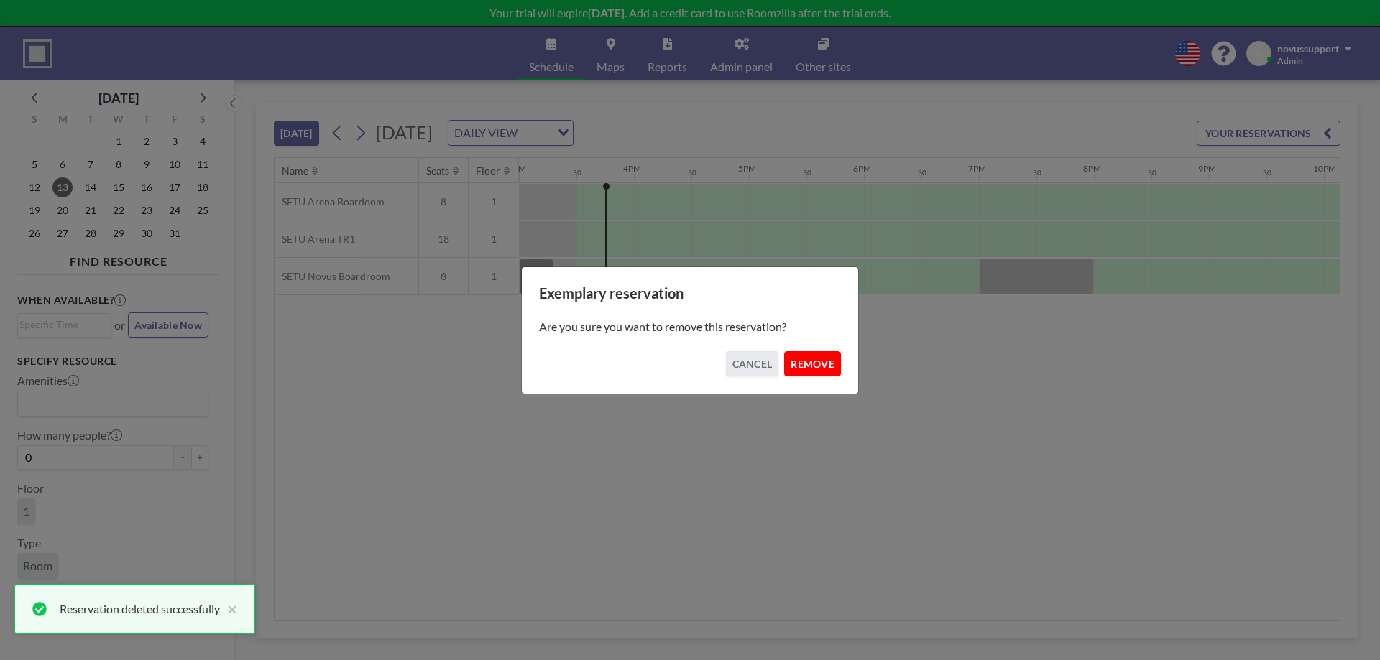
click at [812, 363] on button "REMOVE" at bounding box center [812, 363] width 57 height 25
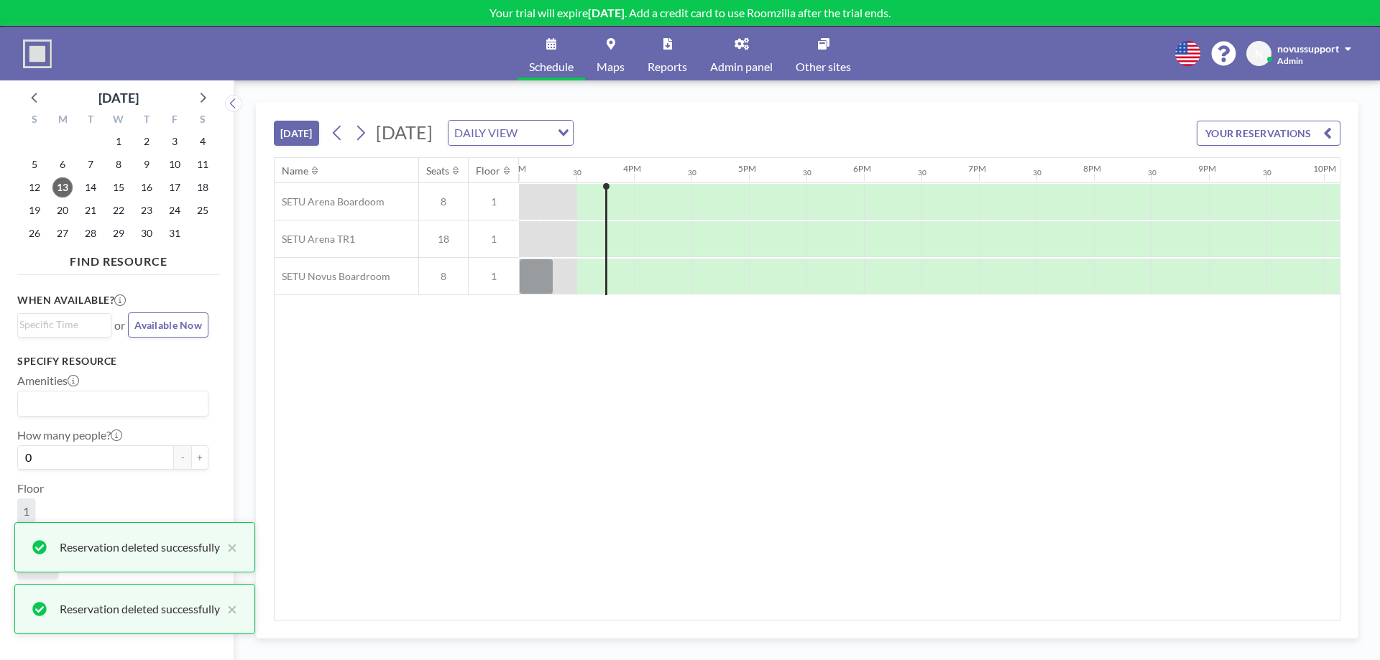
click at [517, 276] on span "1" at bounding box center [494, 276] width 50 height 13
click at [529, 276] on div at bounding box center [536, 277] width 34 height 36
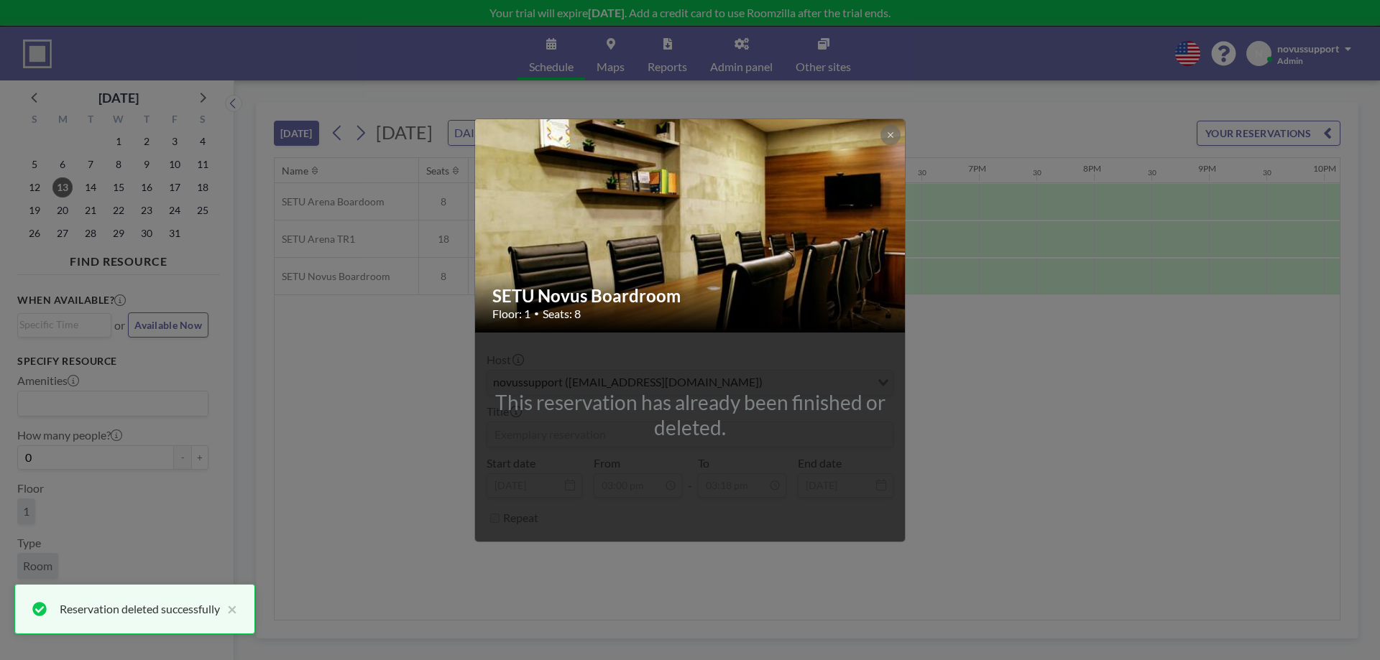
click at [994, 406] on div "SETU Novus Boardroom Floor: 1 • Seats: 8 This reservation has already been fini…" at bounding box center [690, 330] width 1380 height 660
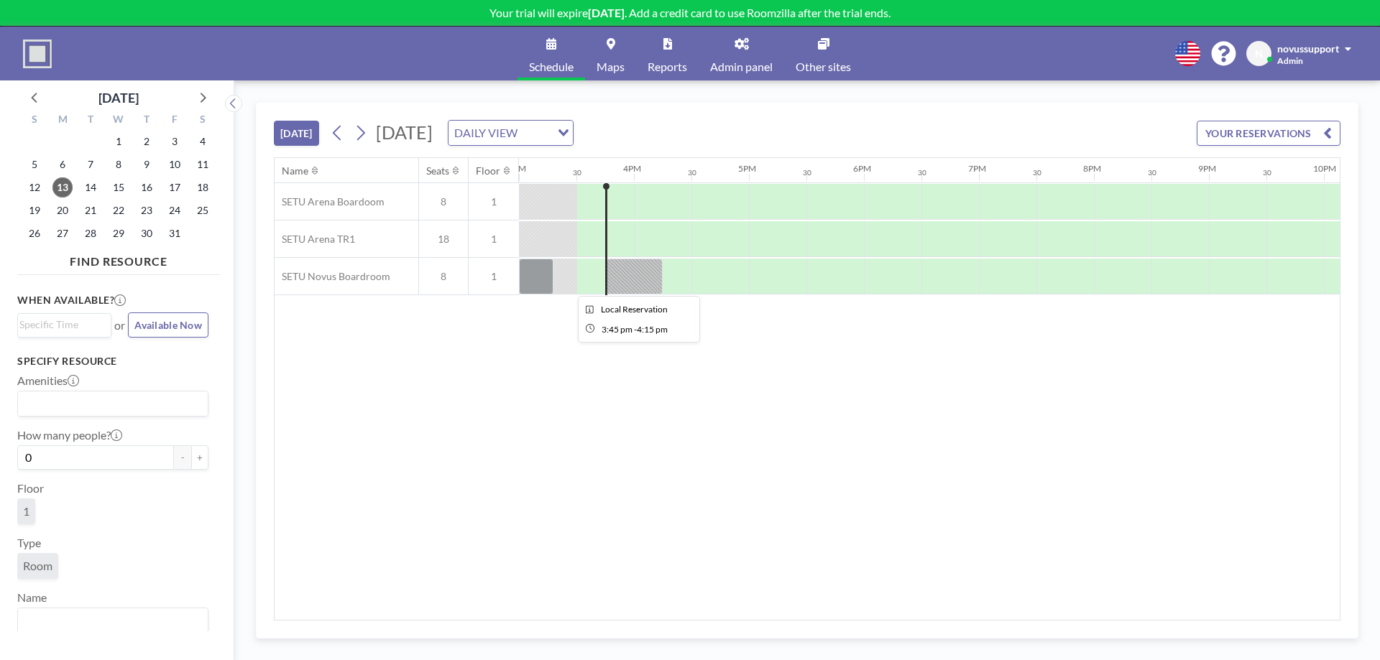
click at [624, 267] on div at bounding box center [635, 277] width 56 height 36
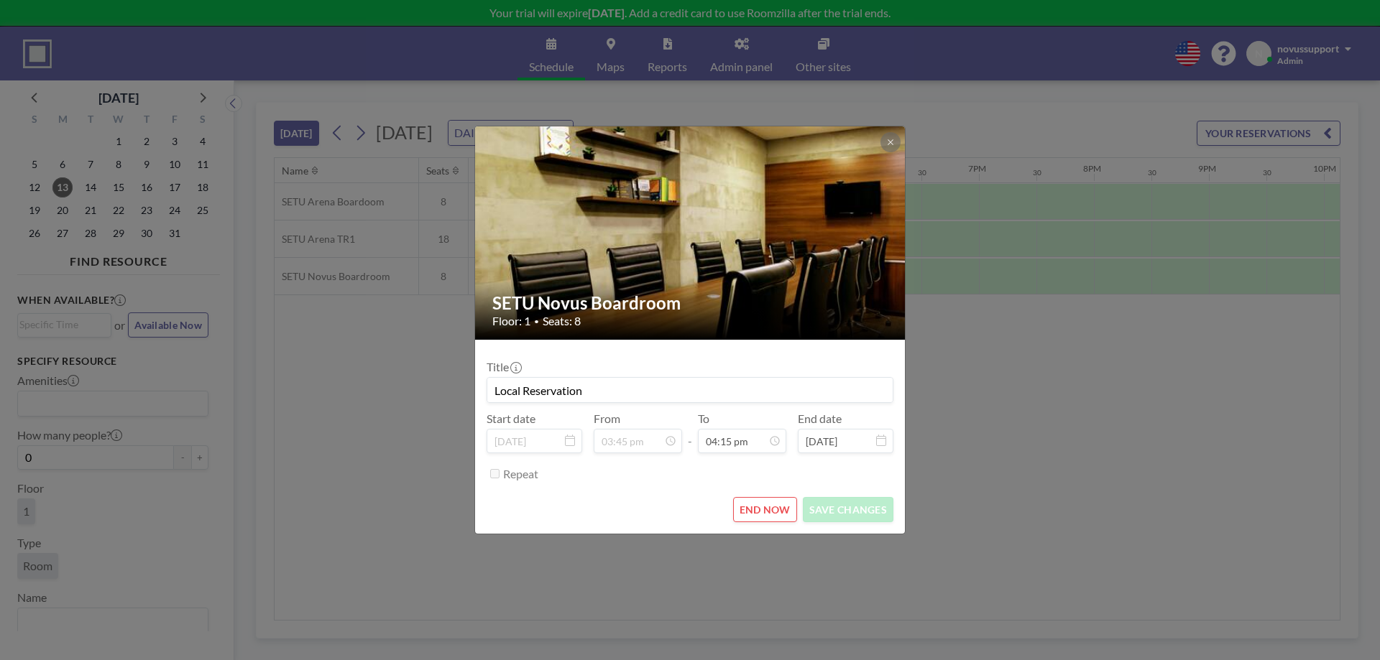
click at [783, 510] on button "END NOW" at bounding box center [765, 509] width 64 height 25
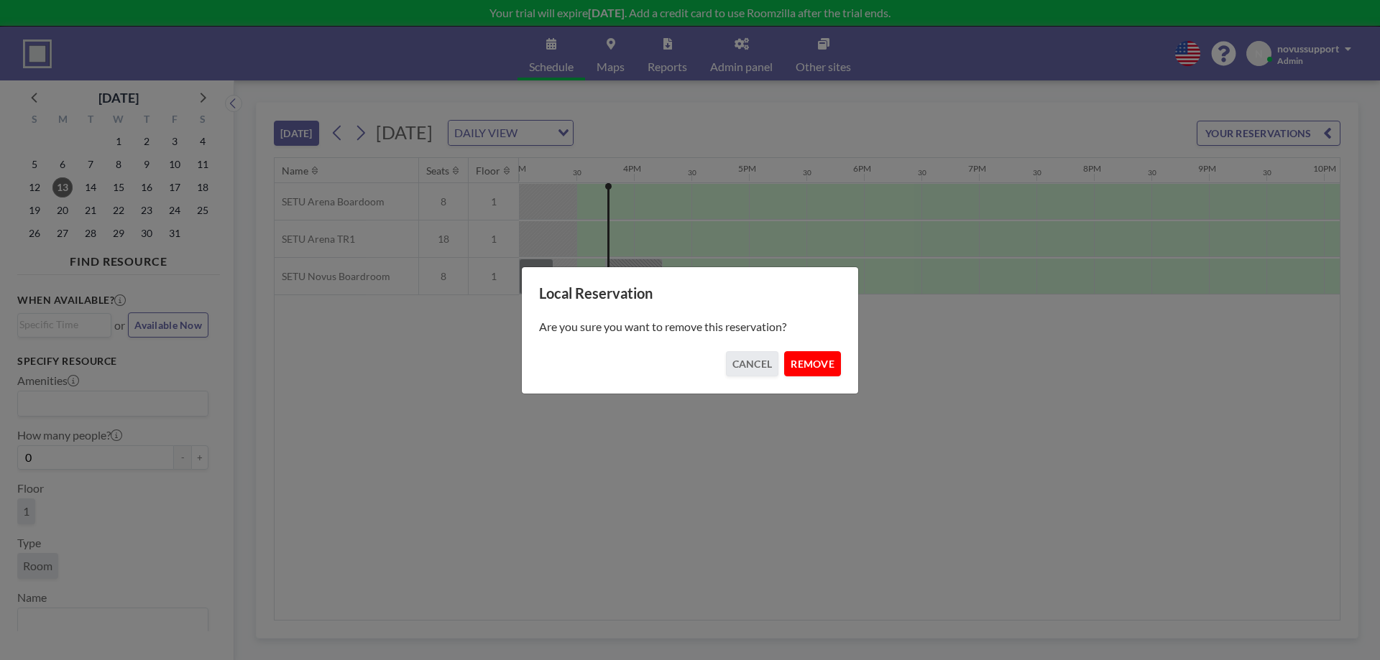
click at [839, 364] on button "REMOVE" at bounding box center [812, 363] width 57 height 25
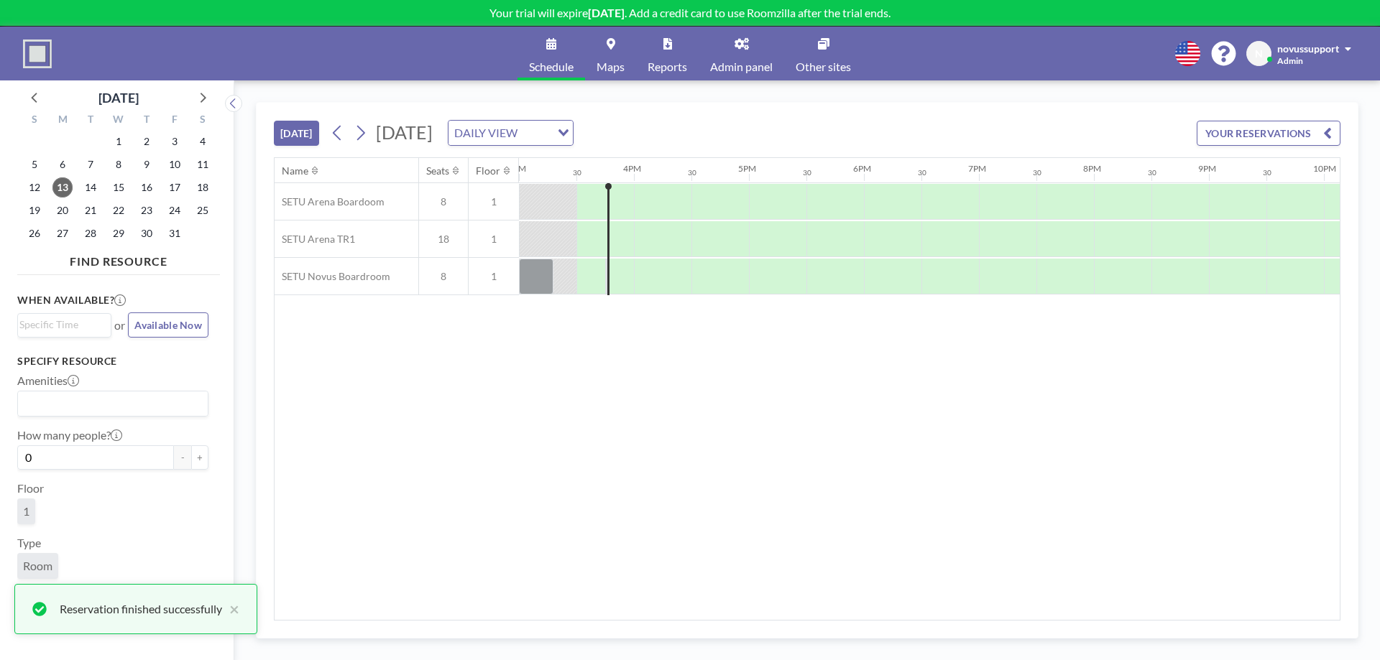
click at [744, 45] on icon at bounding box center [741, 43] width 14 height 11
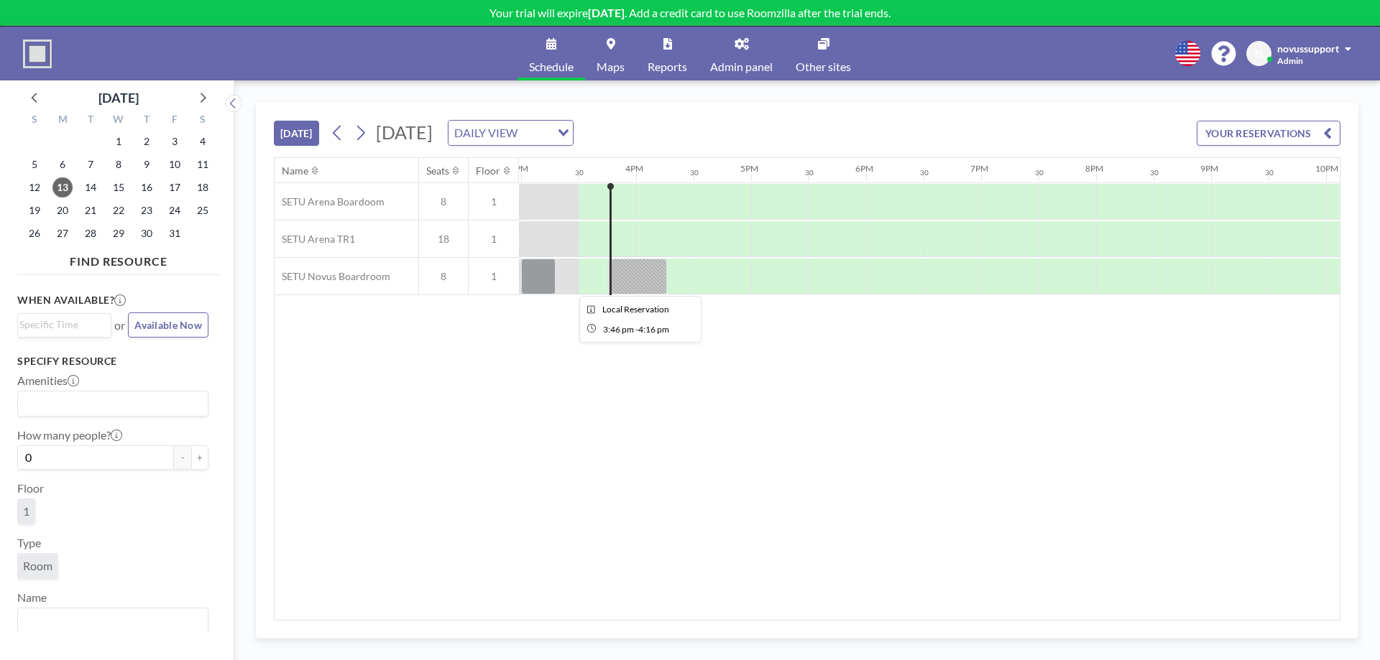
scroll to position [0, 1725]
drag, startPoint x: 642, startPoint y: 273, endPoint x: 622, endPoint y: 257, distance: 26.0
click at [622, 257] on div at bounding box center [604, 239] width 57 height 36
drag, startPoint x: 628, startPoint y: 281, endPoint x: 644, endPoint y: 262, distance: 25.0
click at [644, 262] on div at bounding box center [636, 277] width 57 height 36
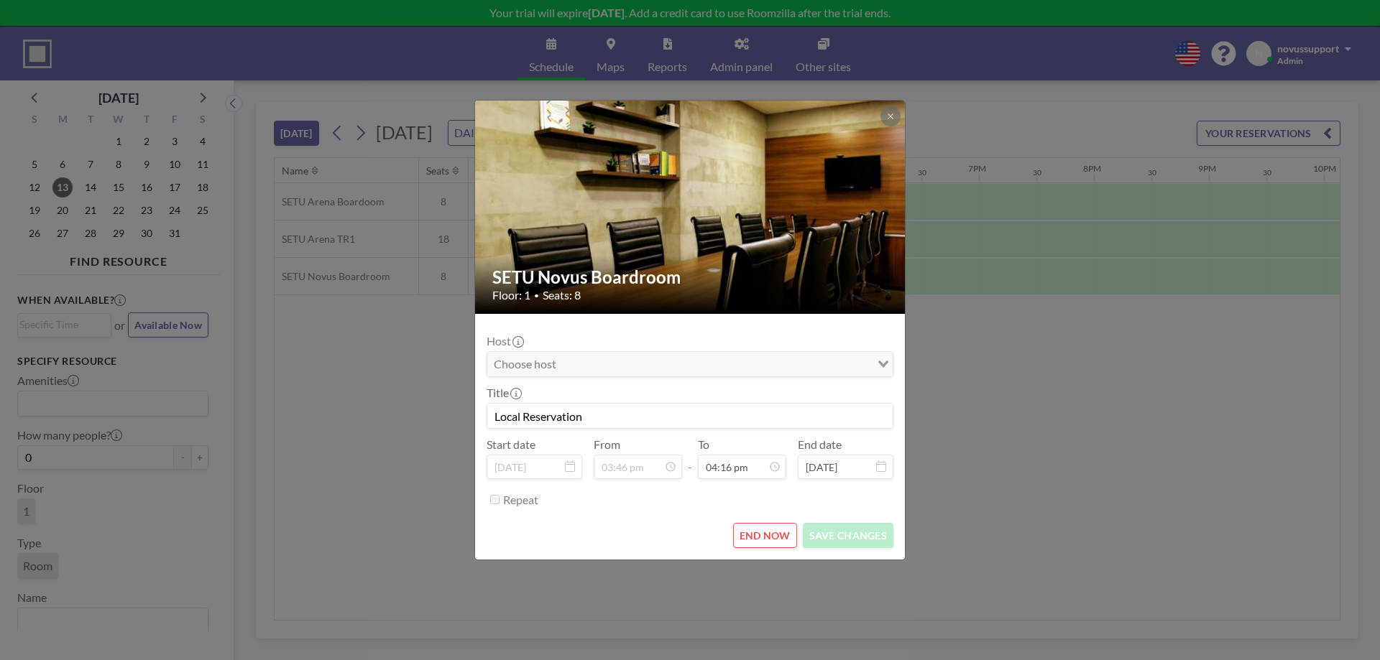
click at [781, 535] on button "END NOW" at bounding box center [765, 535] width 64 height 25
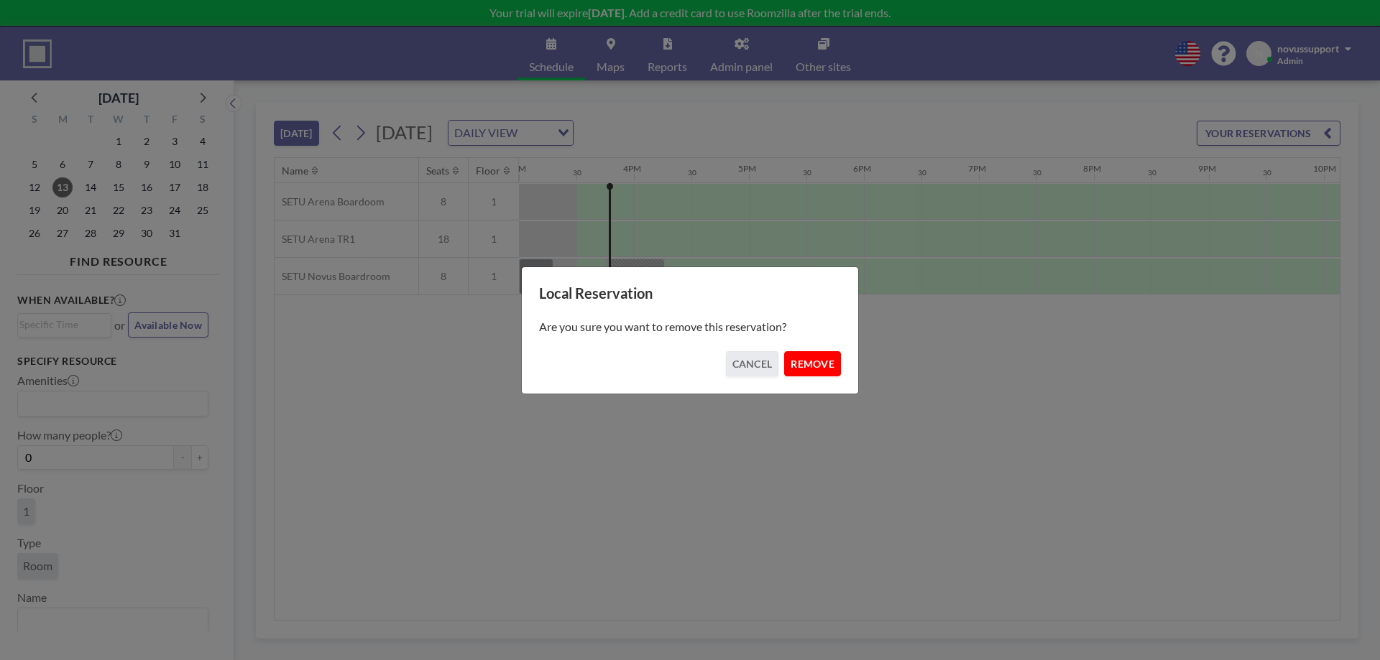
click at [789, 359] on button "REMOVE" at bounding box center [812, 363] width 57 height 25
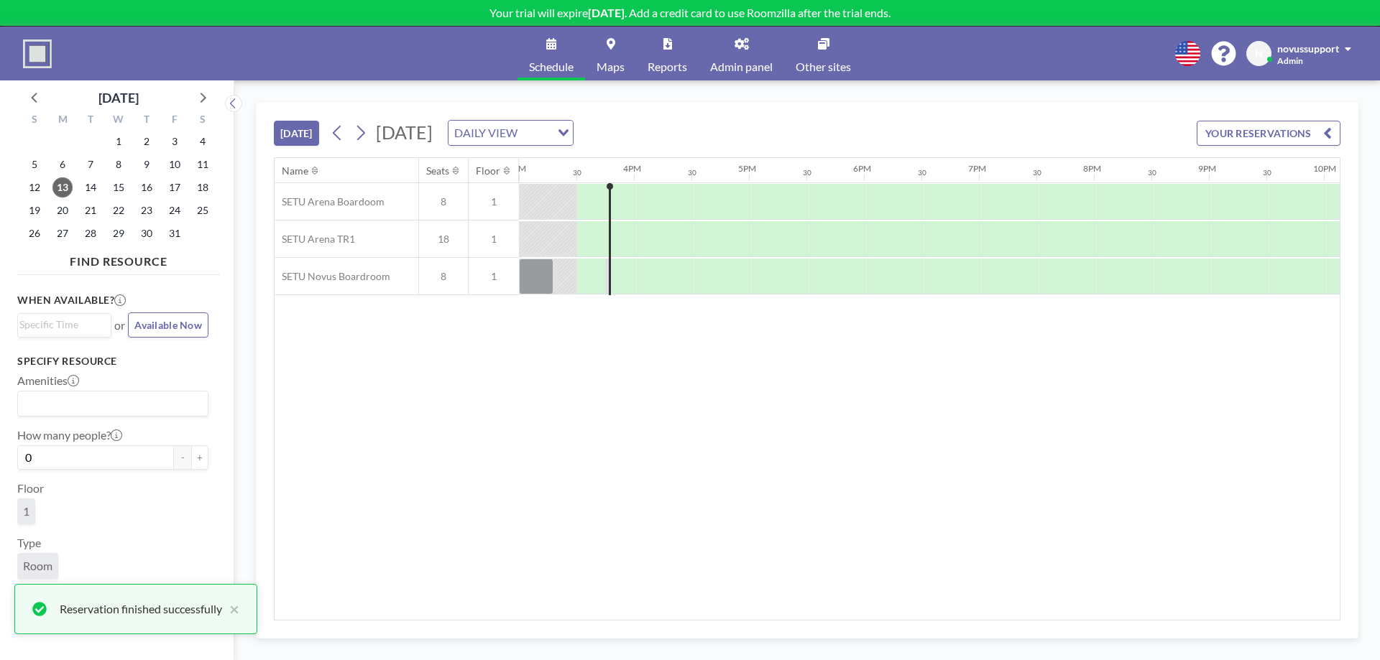
click at [725, 55] on link "Admin panel" at bounding box center [742, 54] width 86 height 54
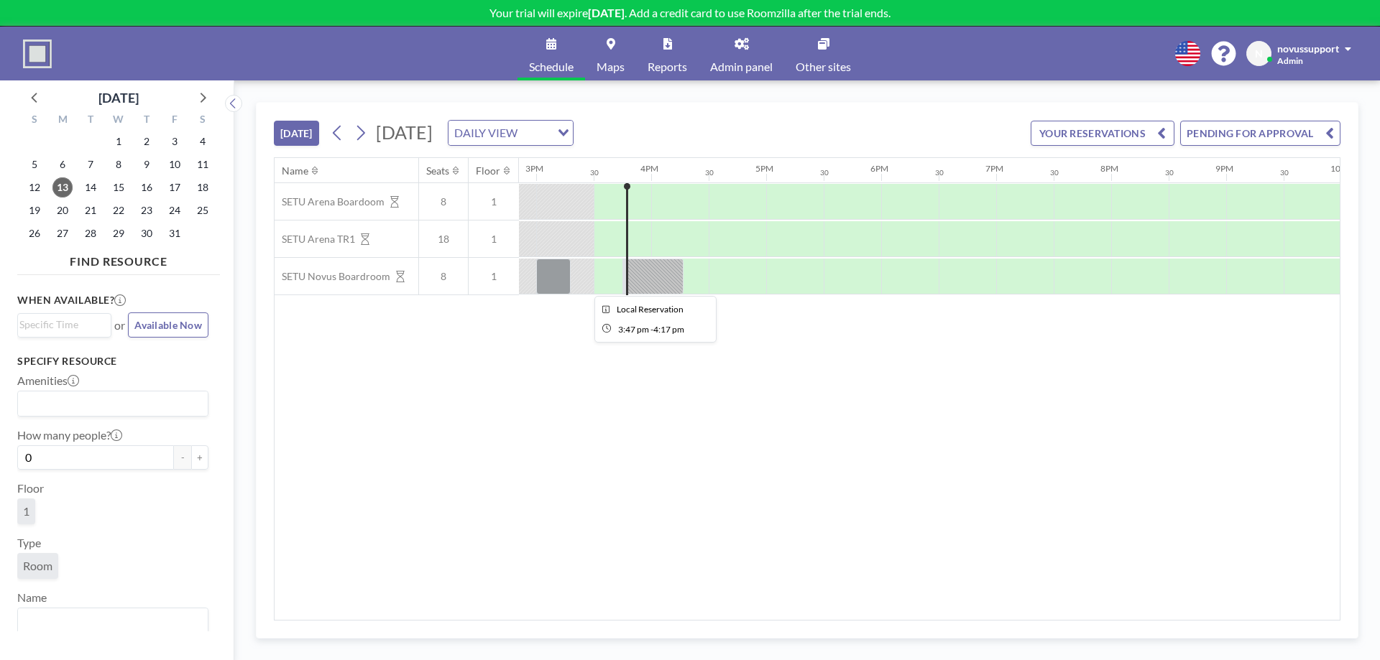
scroll to position [0, 1725]
click at [625, 273] on div at bounding box center [637, 277] width 57 height 36
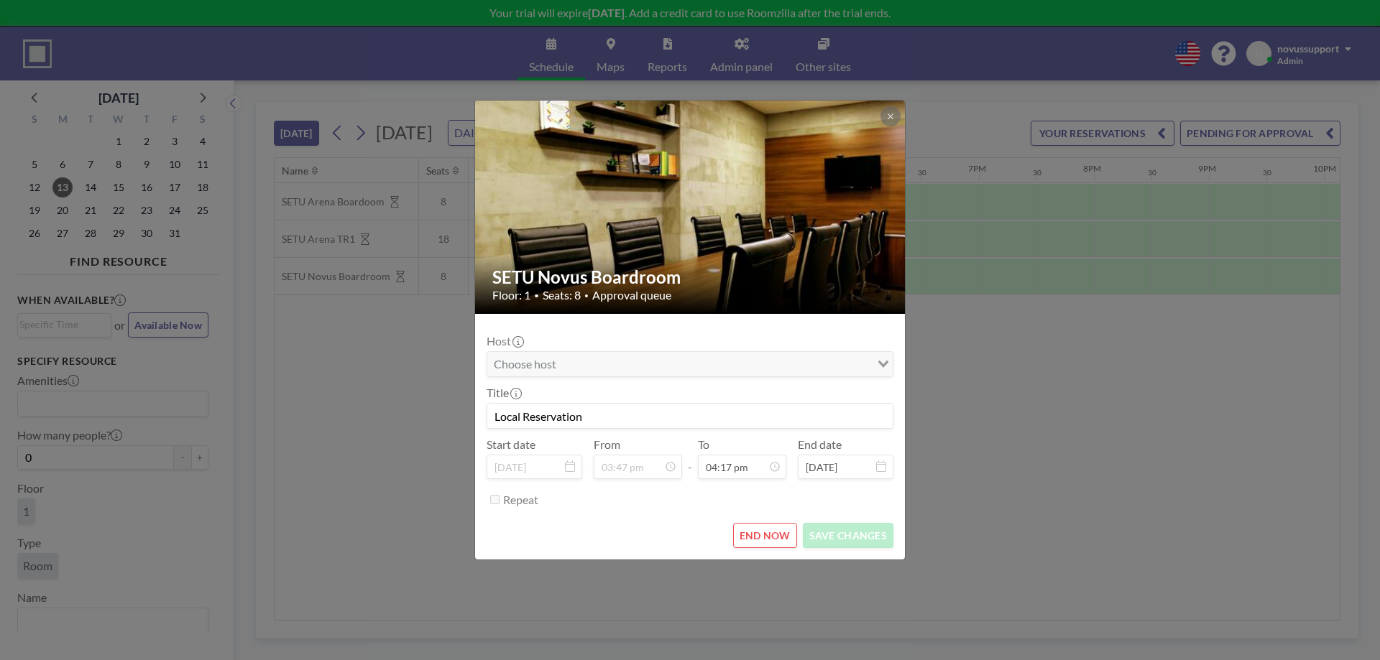
click at [767, 537] on button "END NOW" at bounding box center [765, 535] width 64 height 25
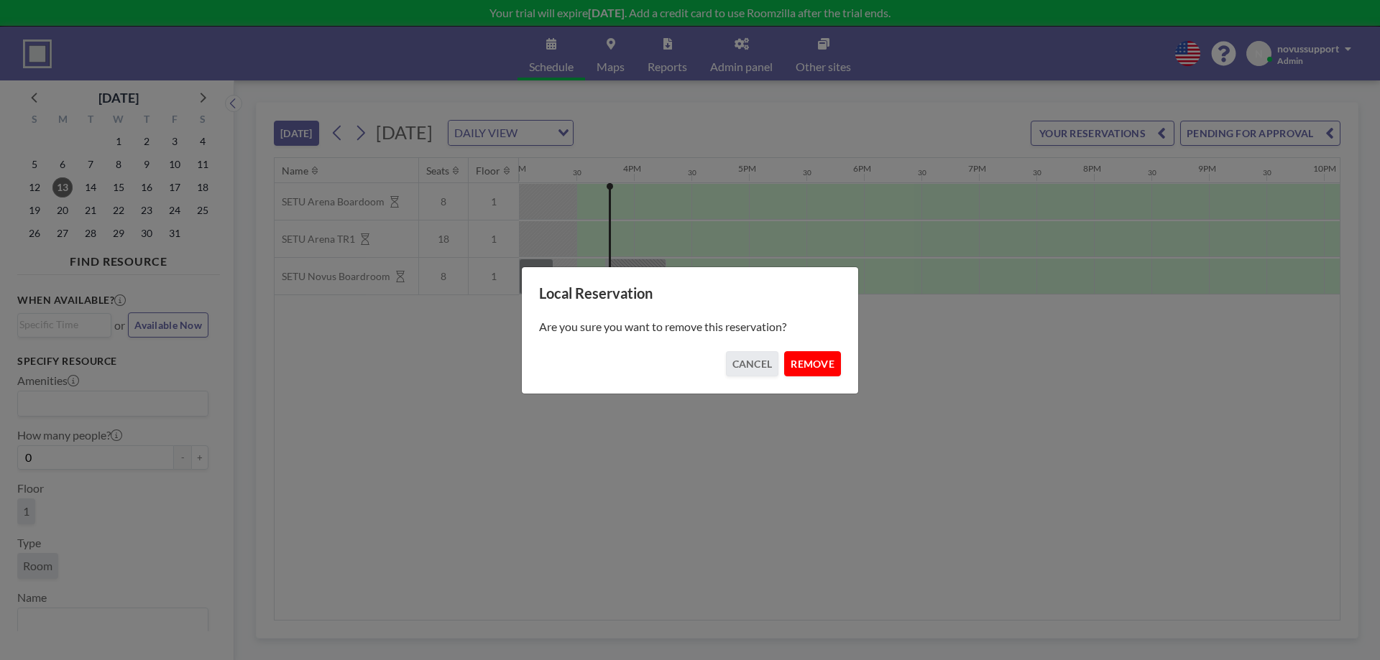
click at [806, 364] on button "REMOVE" at bounding box center [812, 363] width 57 height 25
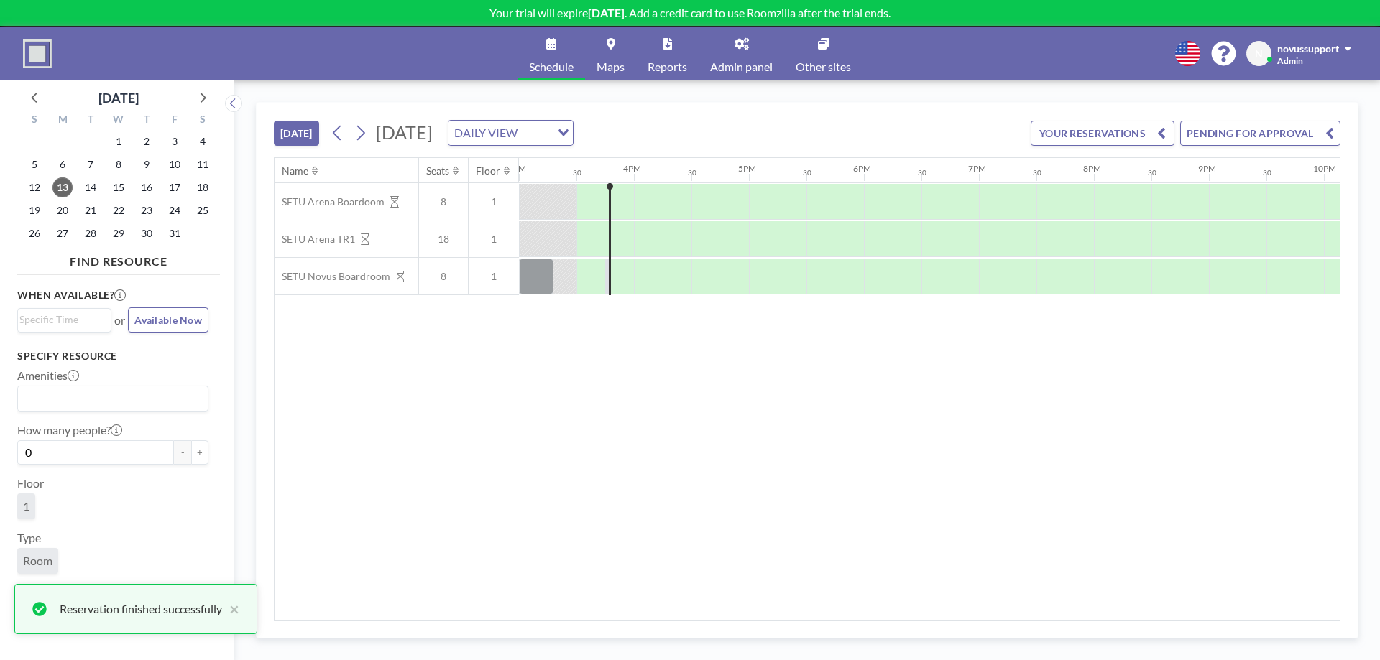
scroll to position [8, 0]
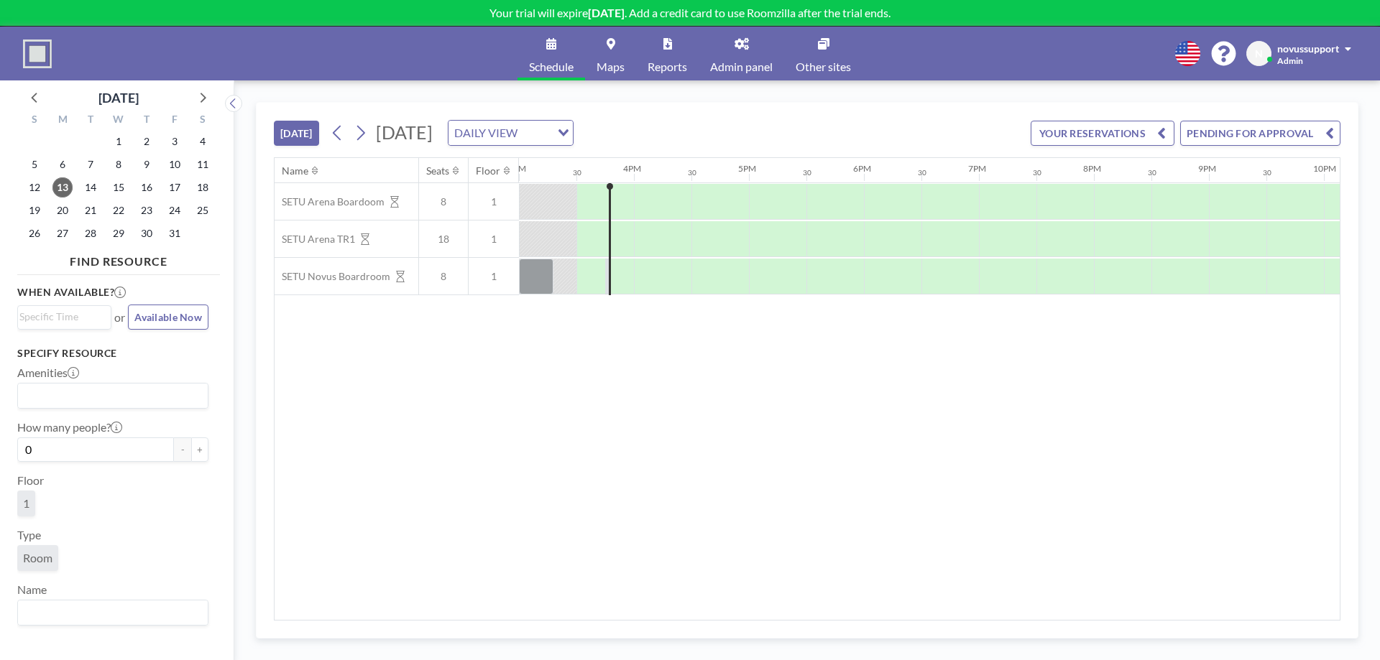
click at [647, 56] on link "Reports" at bounding box center [667, 54] width 63 height 54
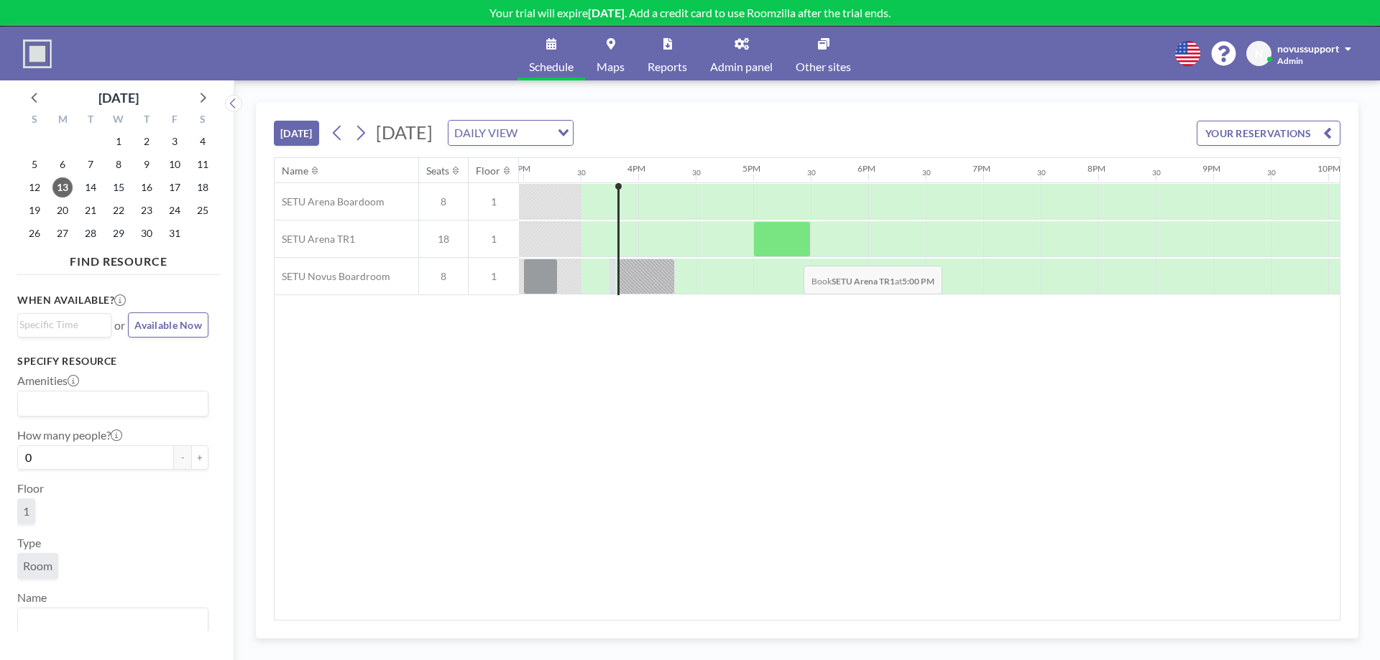
scroll to position [0, 1725]
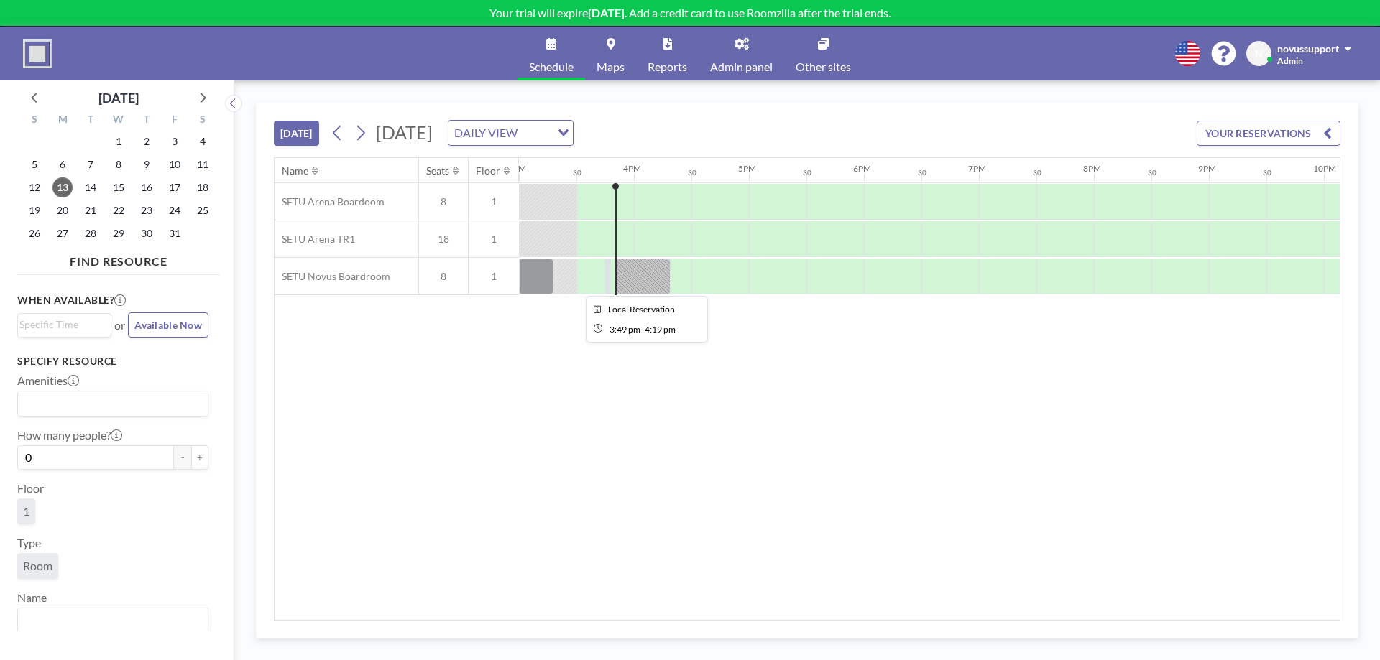
click at [656, 281] on div at bounding box center [642, 277] width 56 height 36
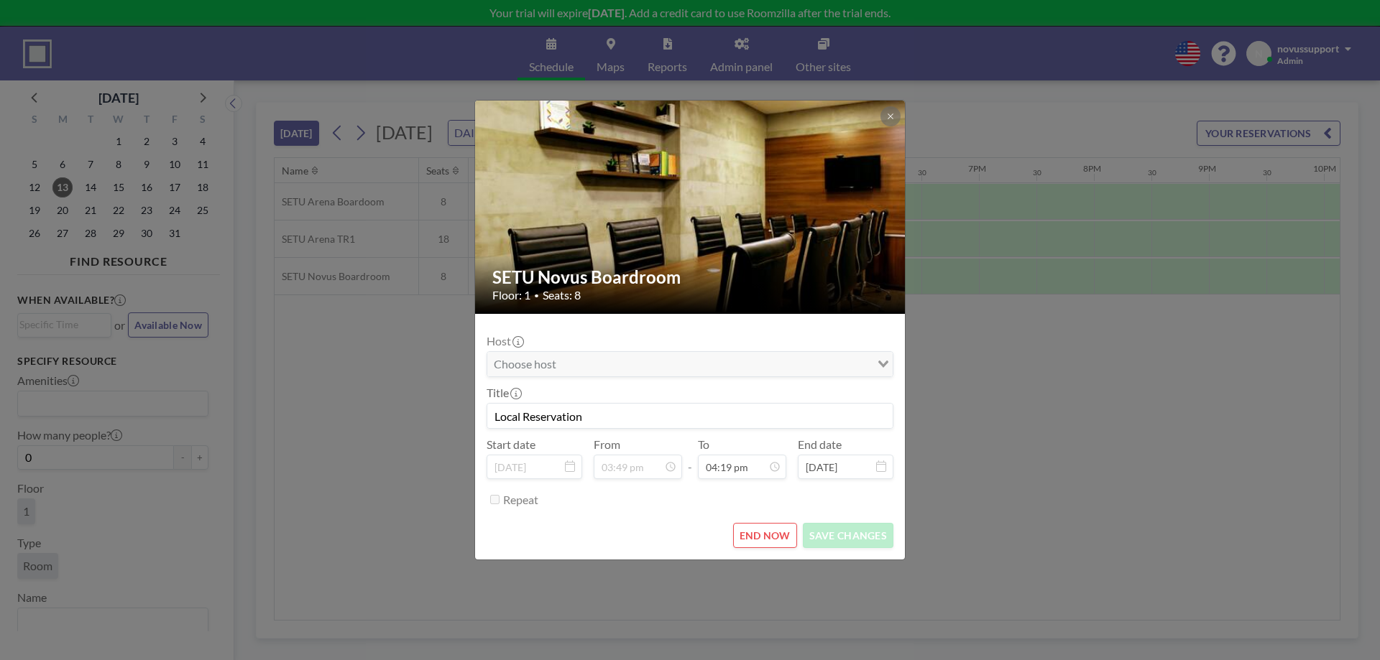
click at [760, 530] on button "END NOW" at bounding box center [765, 535] width 64 height 25
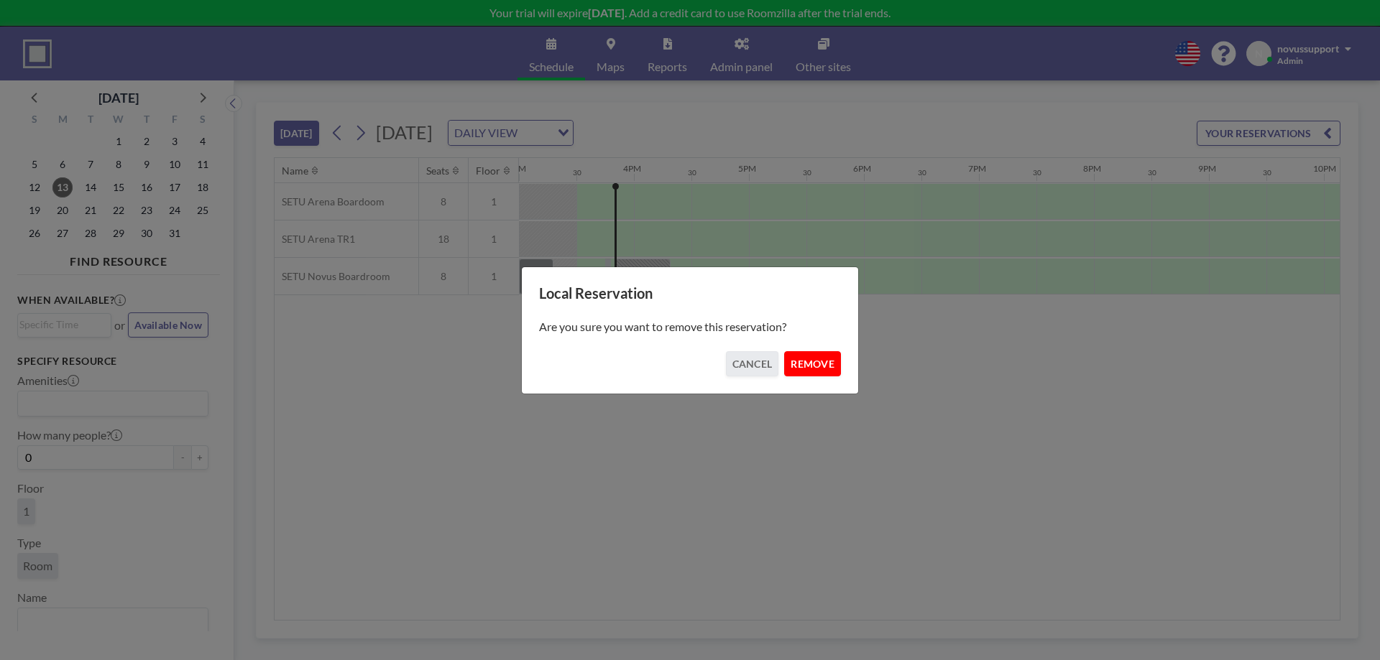
click at [812, 368] on button "REMOVE" at bounding box center [812, 363] width 57 height 25
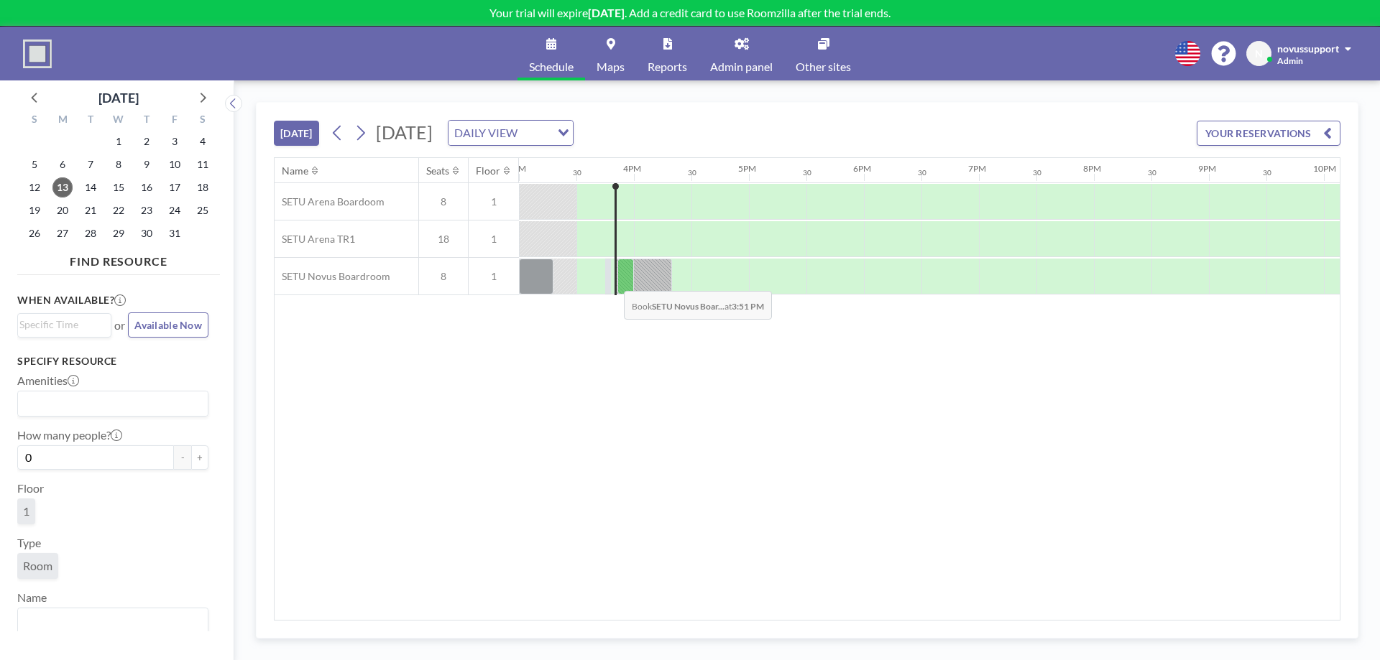
drag, startPoint x: 645, startPoint y: 279, endPoint x: 606, endPoint y: 281, distance: 38.9
click at [606, 281] on div at bounding box center [174, 276] width 2760 height 37
click at [619, 190] on div at bounding box center [625, 202] width 17 height 36
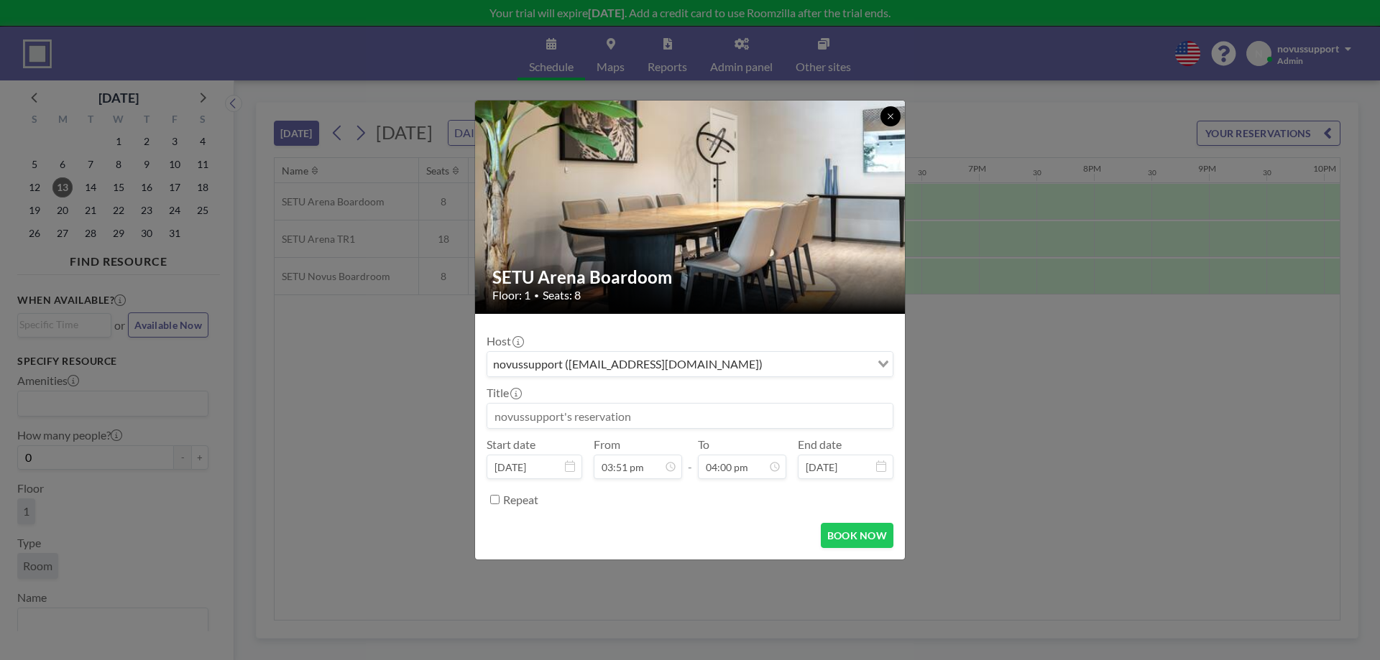
click at [893, 113] on icon at bounding box center [890, 116] width 9 height 9
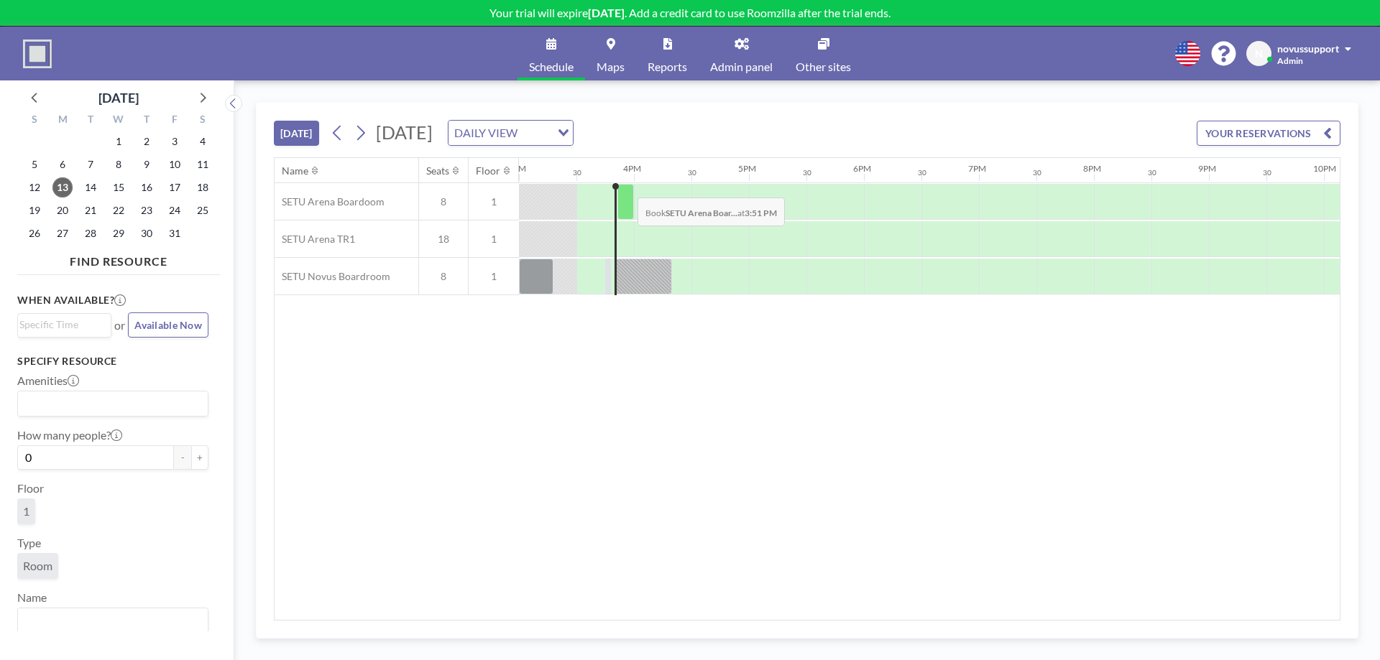
click at [626, 187] on div "SETU Arena Boardoom 8 1 SETU Arena TR1 18 1 SETU Novus Boardroom 8 1" at bounding box center [52, 239] width 3004 height 112
click at [630, 282] on div at bounding box center [643, 277] width 57 height 36
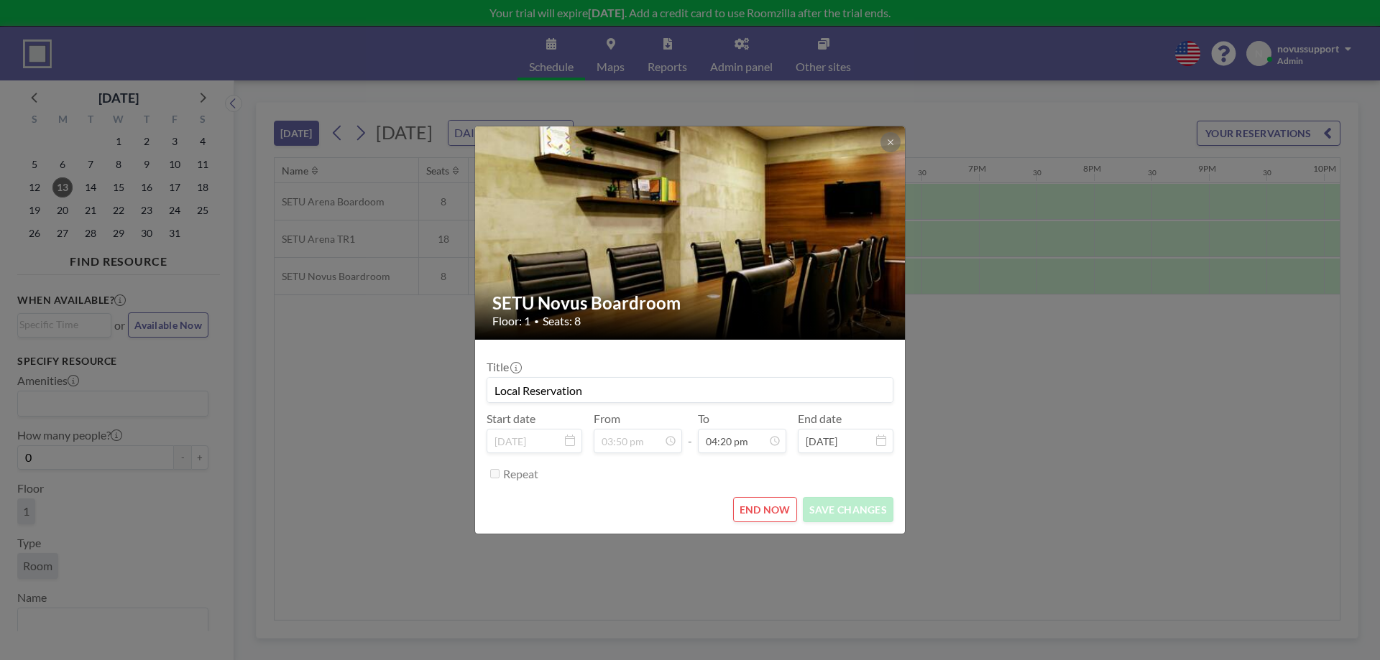
click at [979, 473] on div "SETU Novus Boardroom Floor: 1 • Seats: 8 Title Local Reservation Start date Oct…" at bounding box center [690, 330] width 1380 height 660
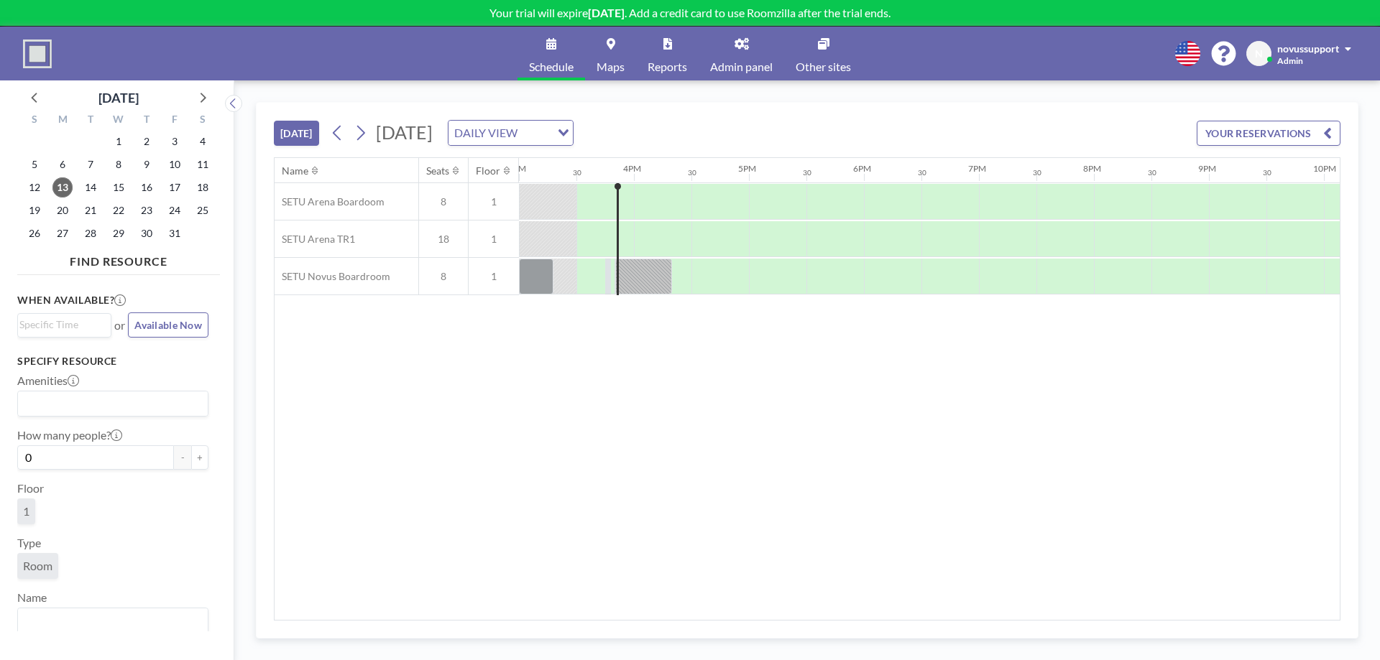
click at [663, 52] on link "Reports" at bounding box center [667, 54] width 63 height 54
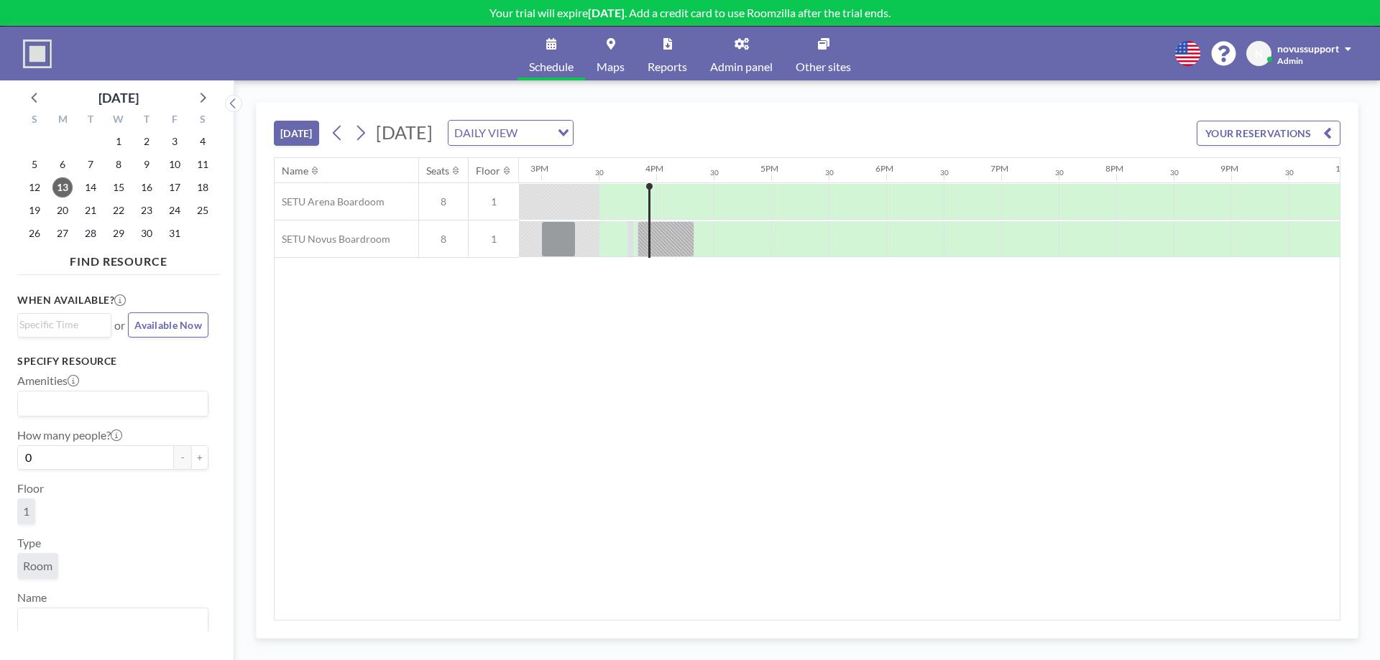
scroll to position [0, 1725]
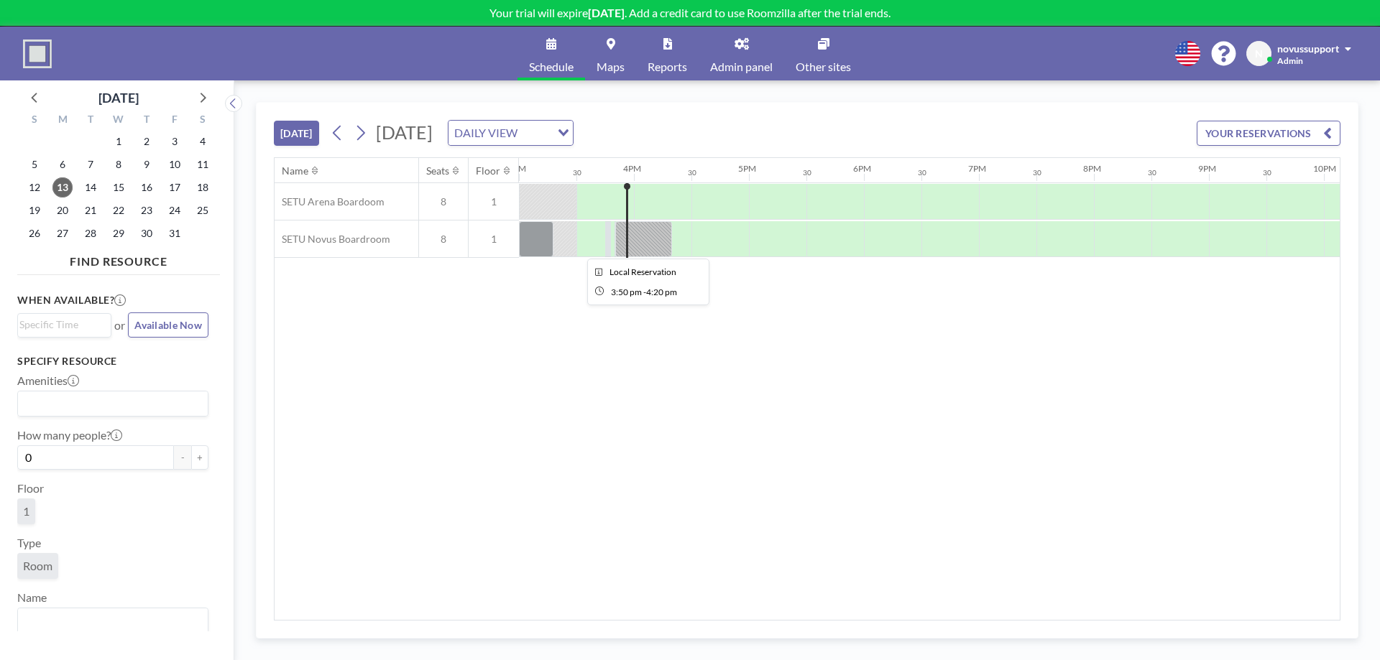
drag, startPoint x: 660, startPoint y: 239, endPoint x: 644, endPoint y: 232, distance: 17.7
click at [644, 232] on div at bounding box center [643, 239] width 57 height 36
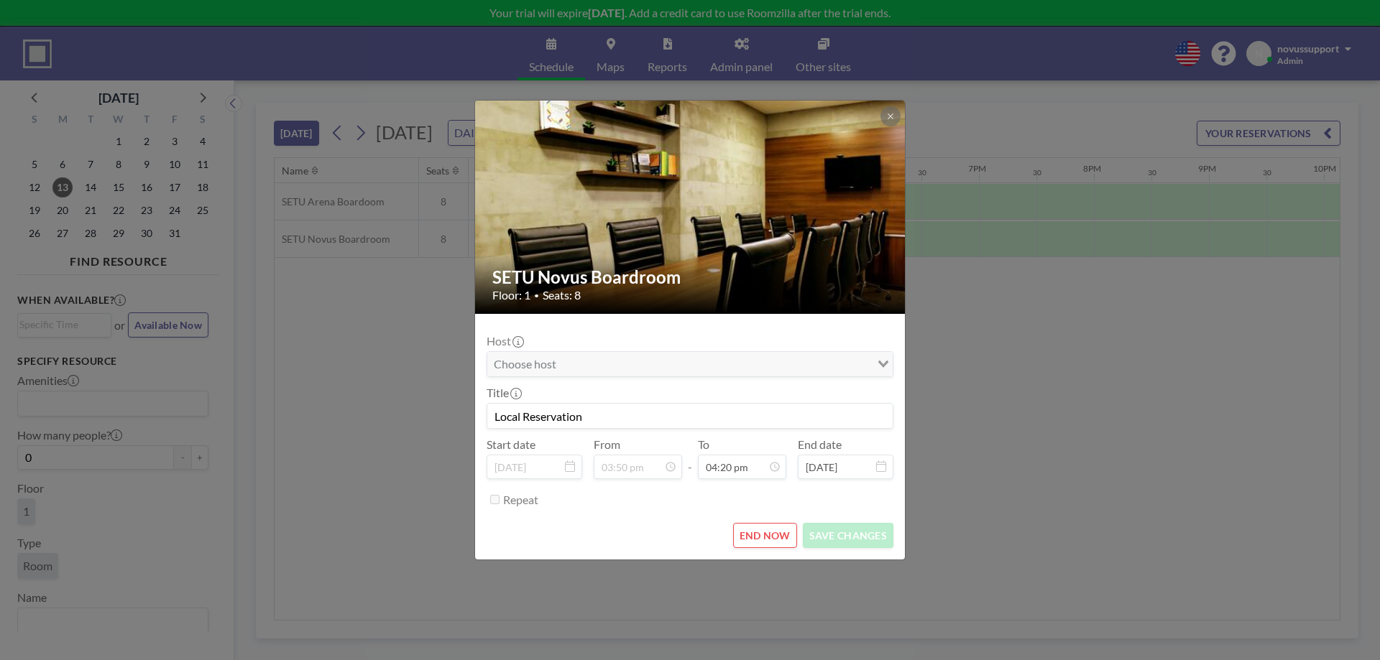
click at [785, 538] on button "END NOW" at bounding box center [765, 535] width 64 height 25
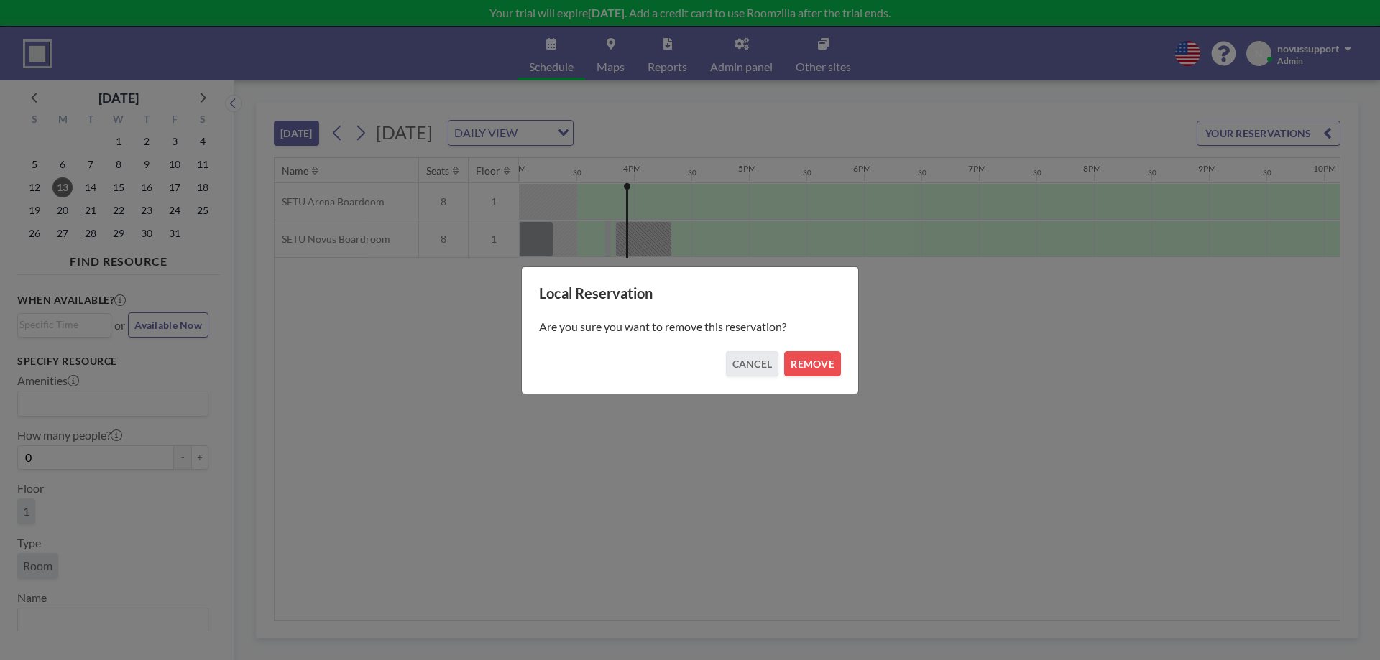
click at [842, 369] on div "Local Reservation Are you sure you want to remove this reservation? CANCEL REMO…" at bounding box center [690, 331] width 338 height 128
click at [834, 360] on button "REMOVE" at bounding box center [812, 363] width 57 height 25
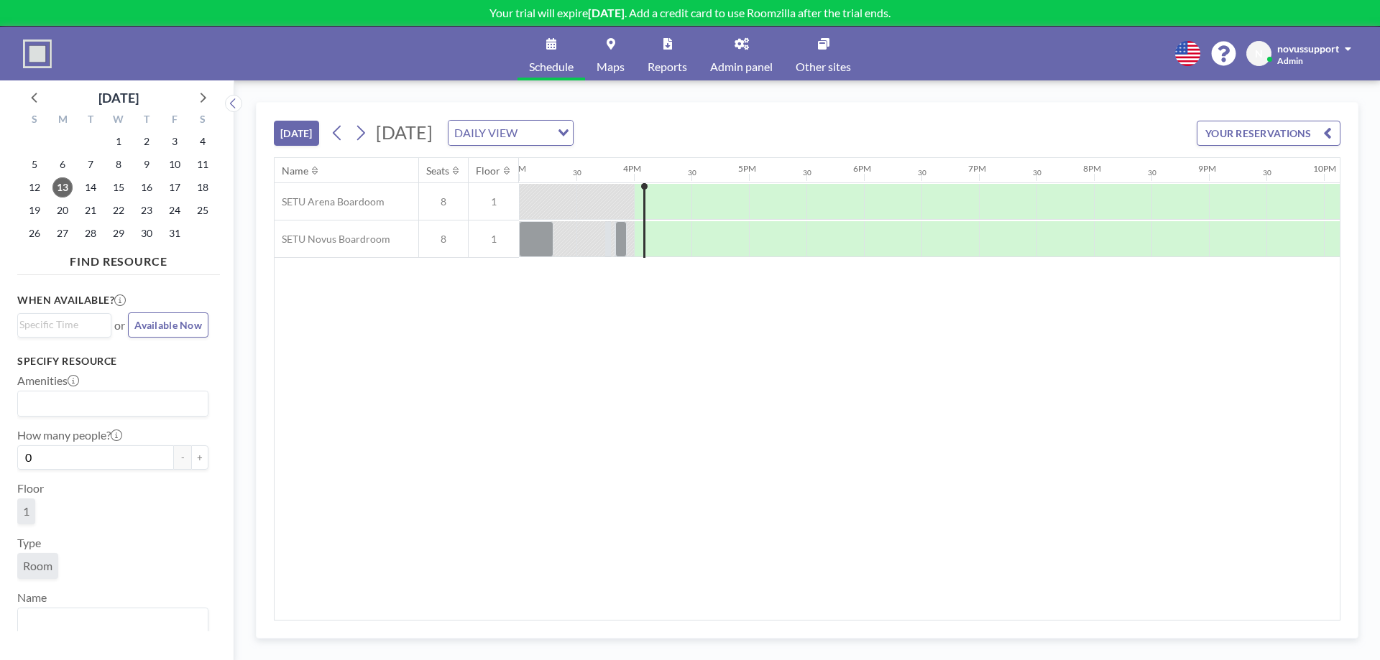
click at [486, 363] on div "Name Seats Floor 12AM 30 1AM 30 2AM 30 3AM 30 4AM 30 5AM 30 6AM 30 7AM 30 8AM 3…" at bounding box center [807, 389] width 1065 height 462
